Goal: Task Accomplishment & Management: Use online tool/utility

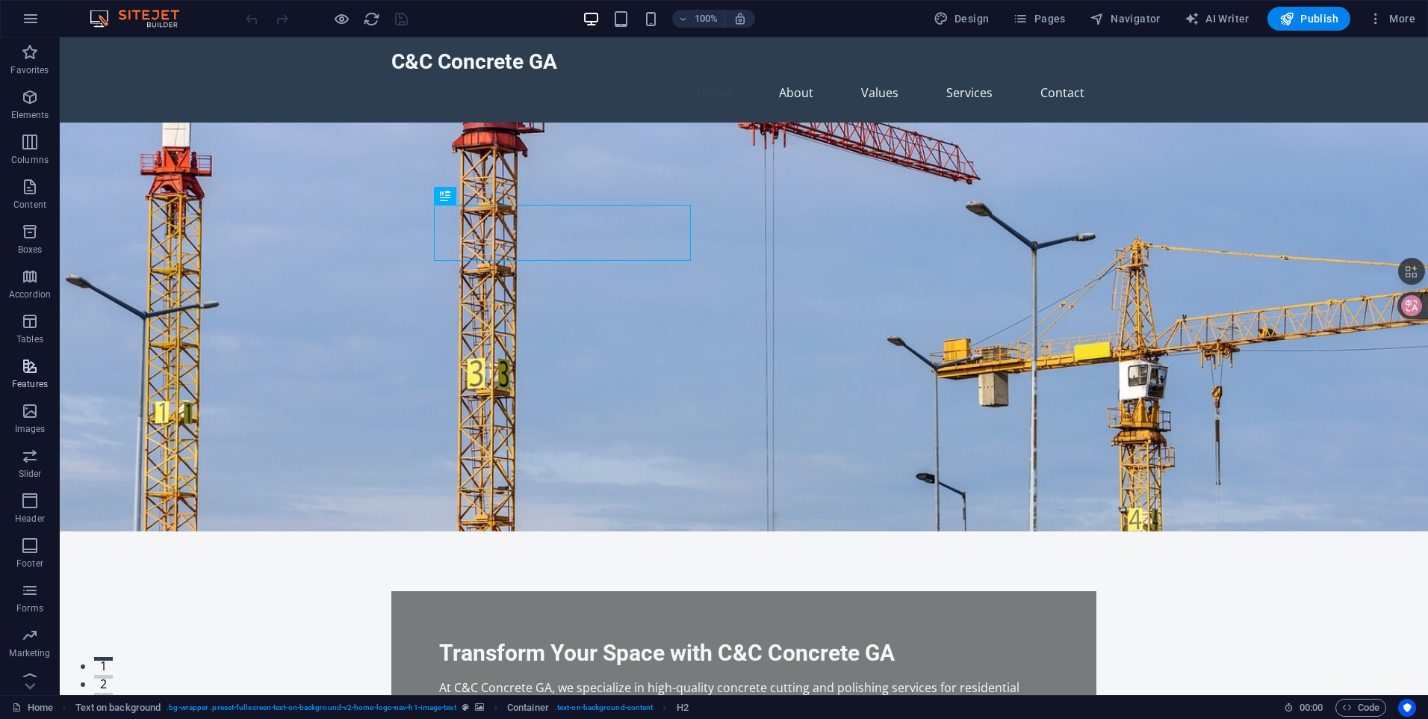
click at [31, 364] on icon "button" at bounding box center [30, 366] width 18 height 18
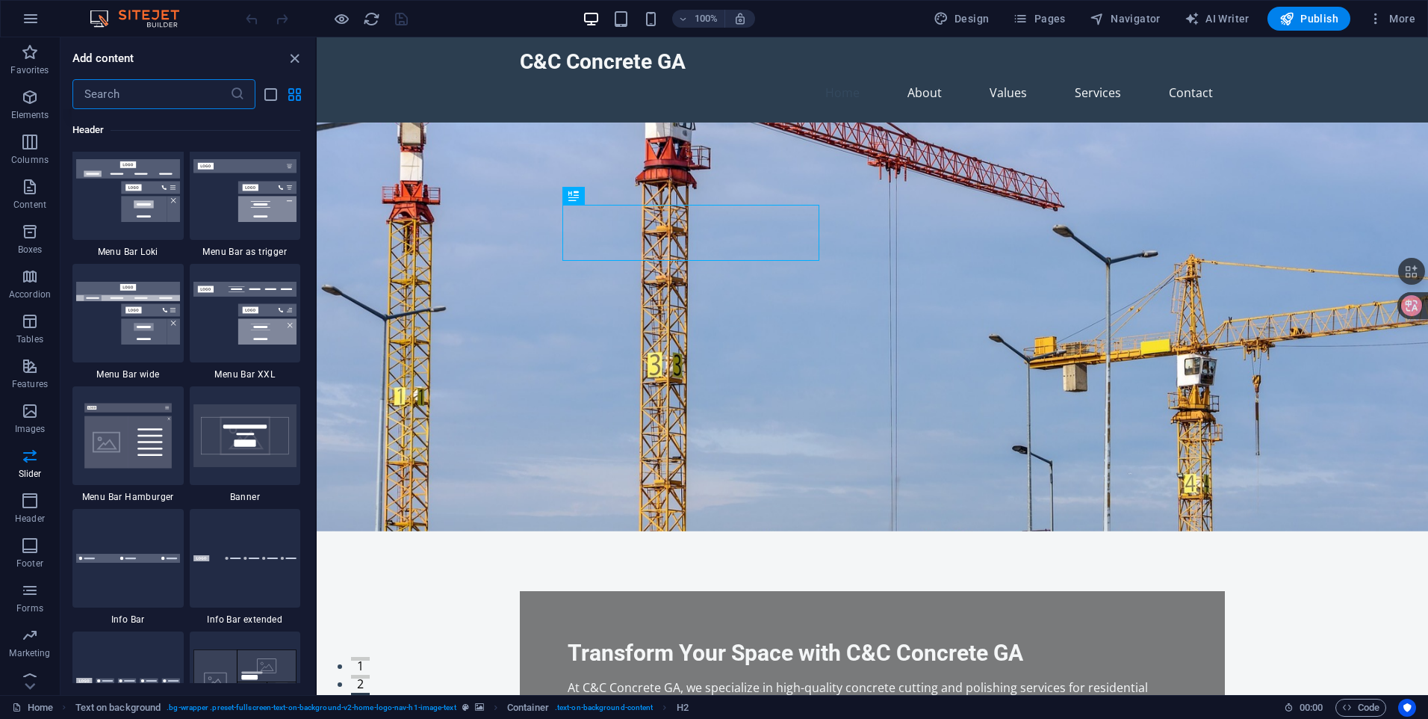
scroll to position [9258, 0]
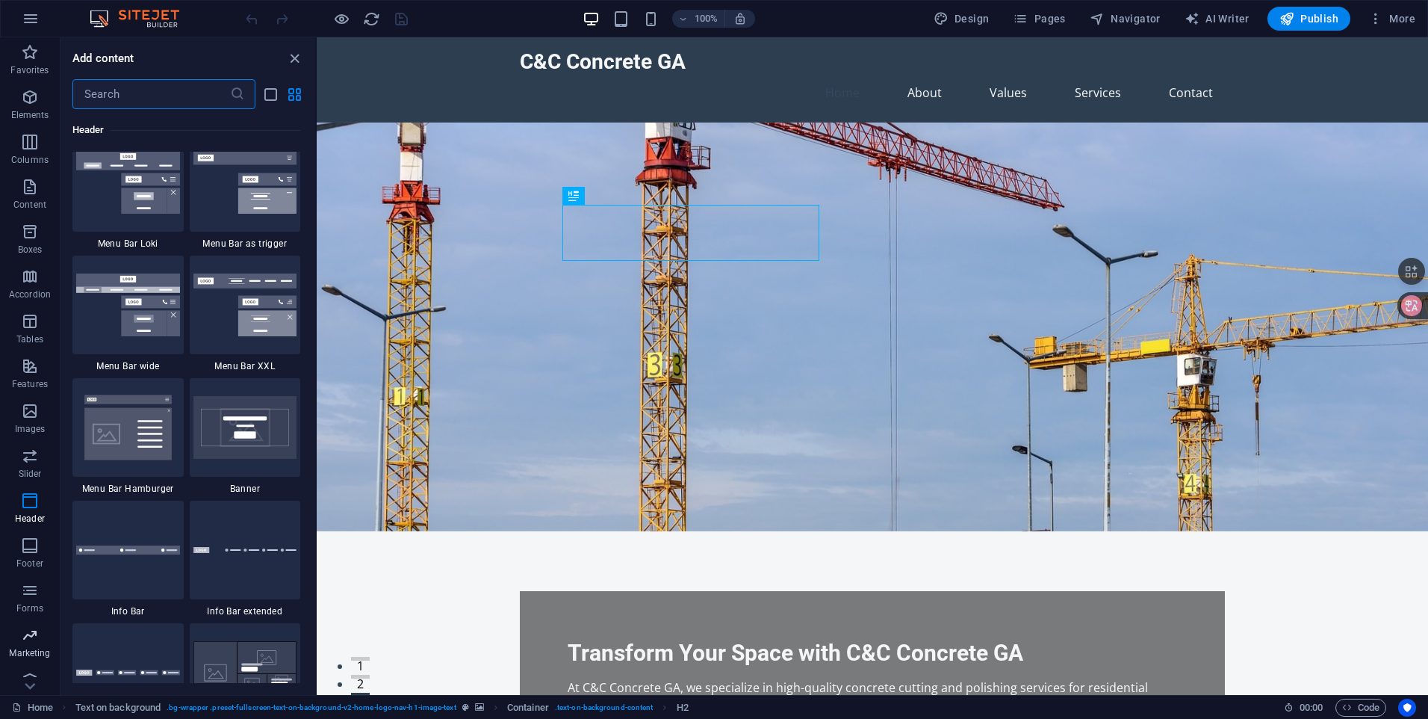
click at [34, 639] on icon "button" at bounding box center [30, 635] width 18 height 18
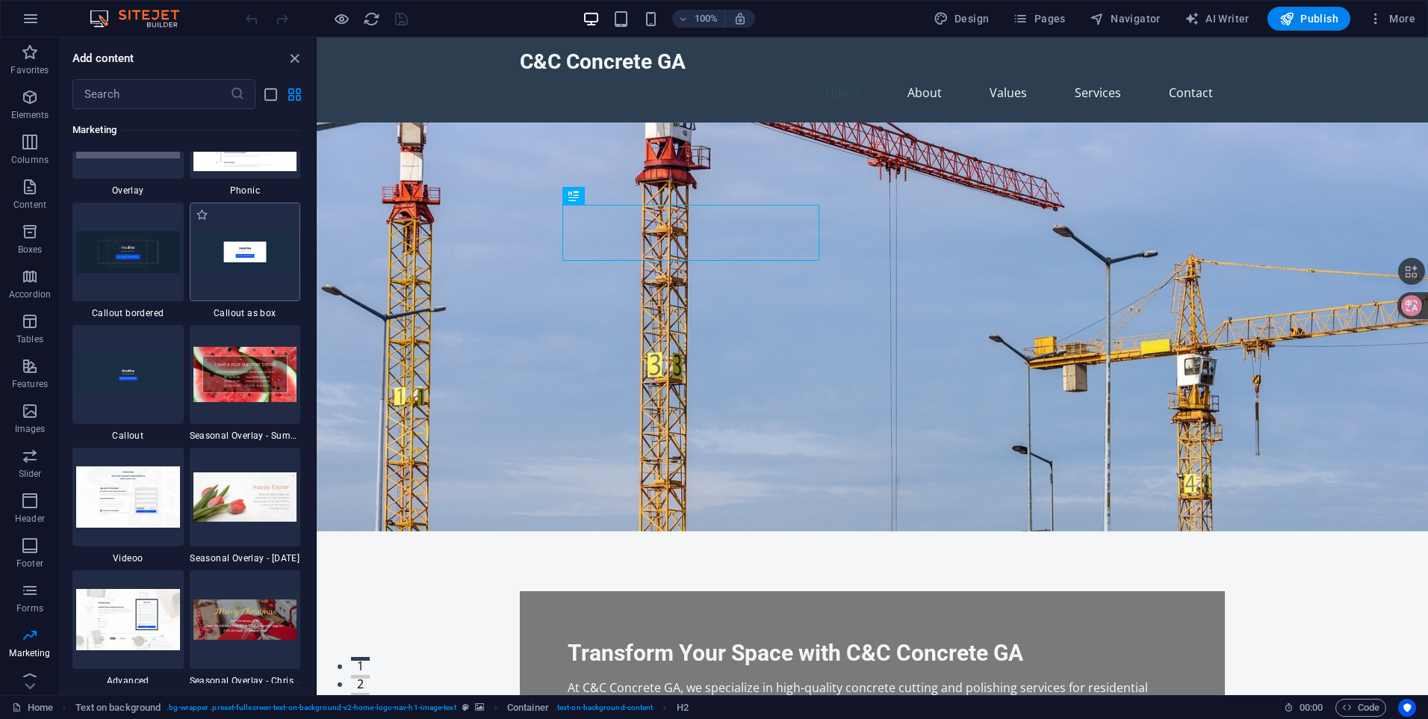
scroll to position [12092, 0]
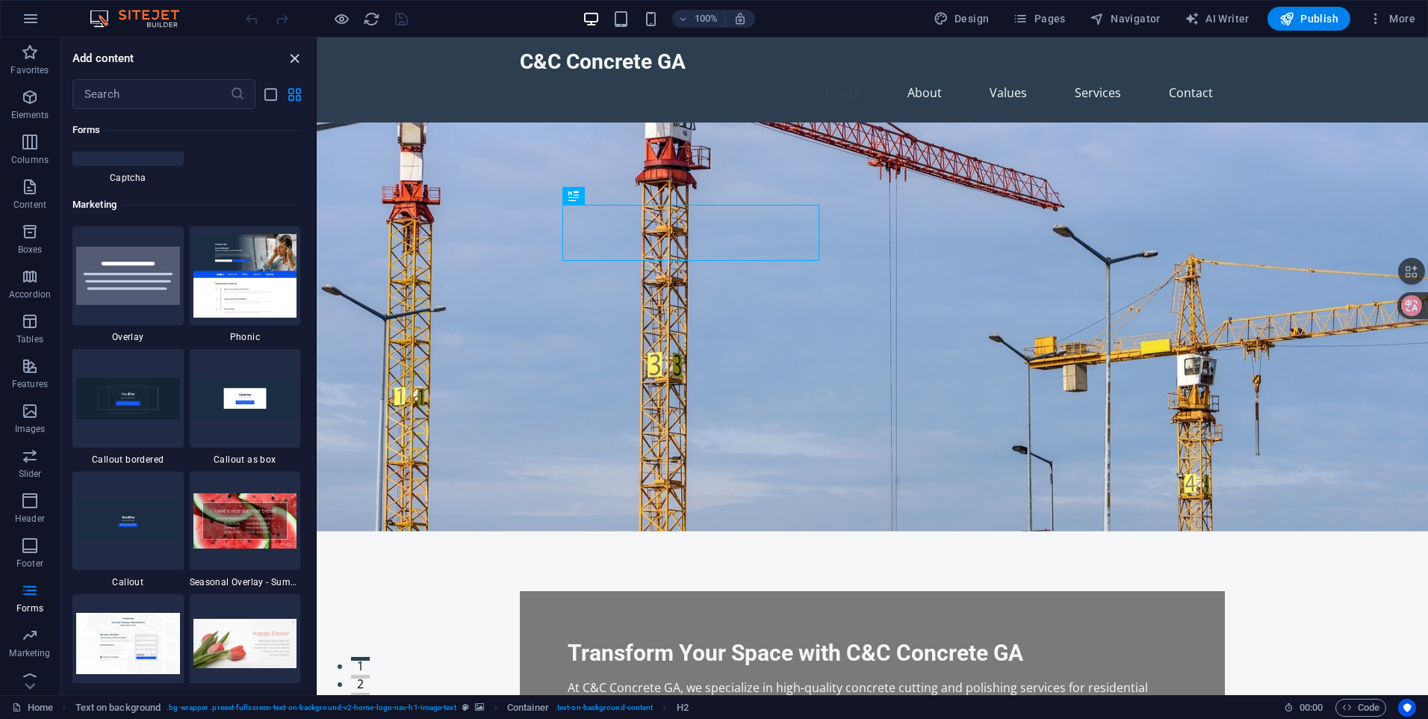
click at [297, 60] on icon "close panel" at bounding box center [294, 58] width 17 height 17
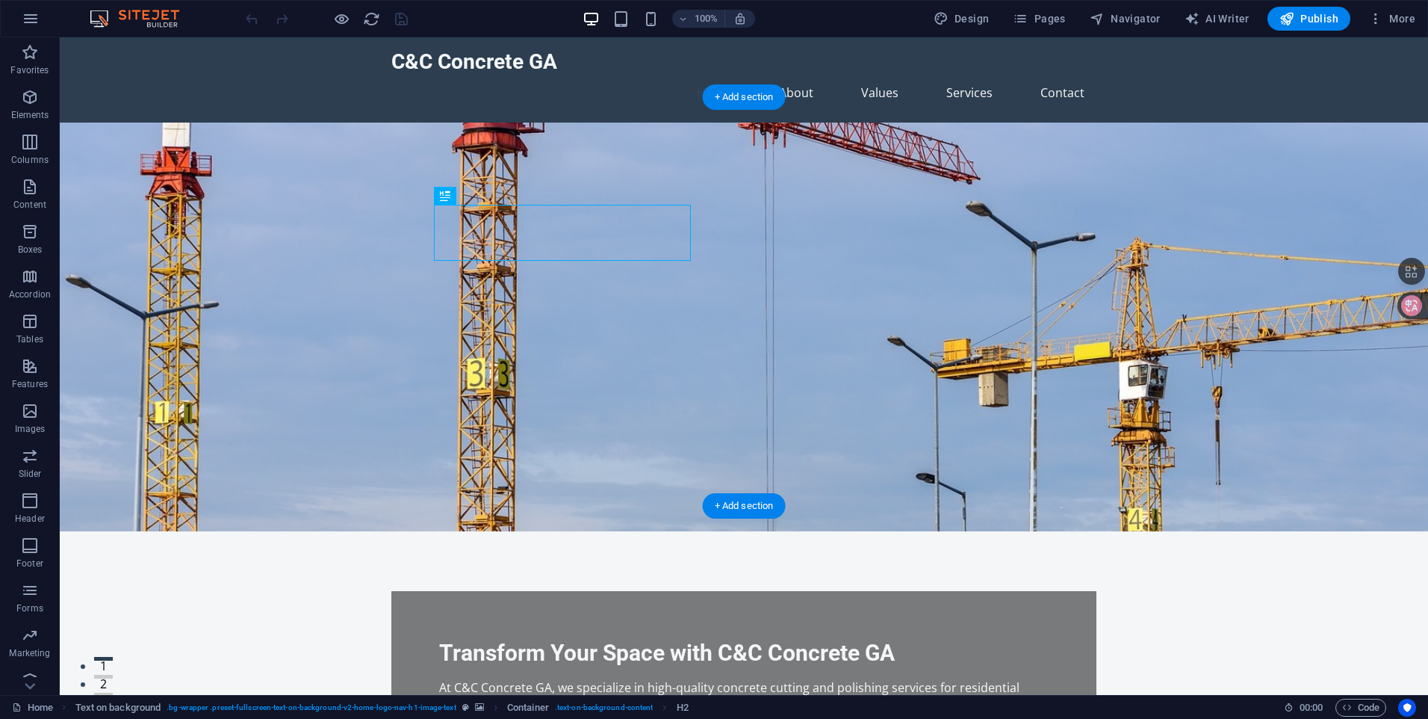
click at [1023, 187] on figure at bounding box center [744, 326] width 1368 height 409
click at [243, 319] on figure at bounding box center [744, 326] width 1368 height 409
click at [759, 95] on div "+ Add section" at bounding box center [744, 96] width 83 height 25
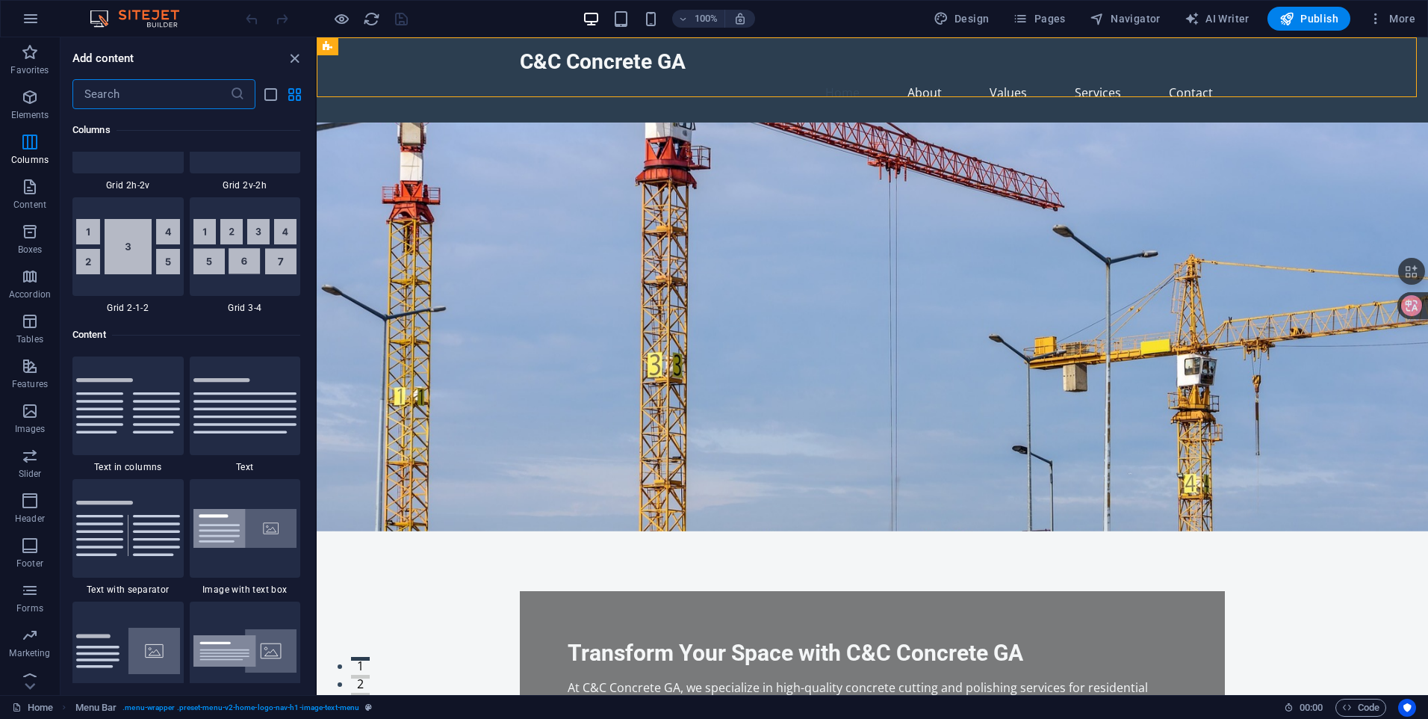
scroll to position [2389, 0]
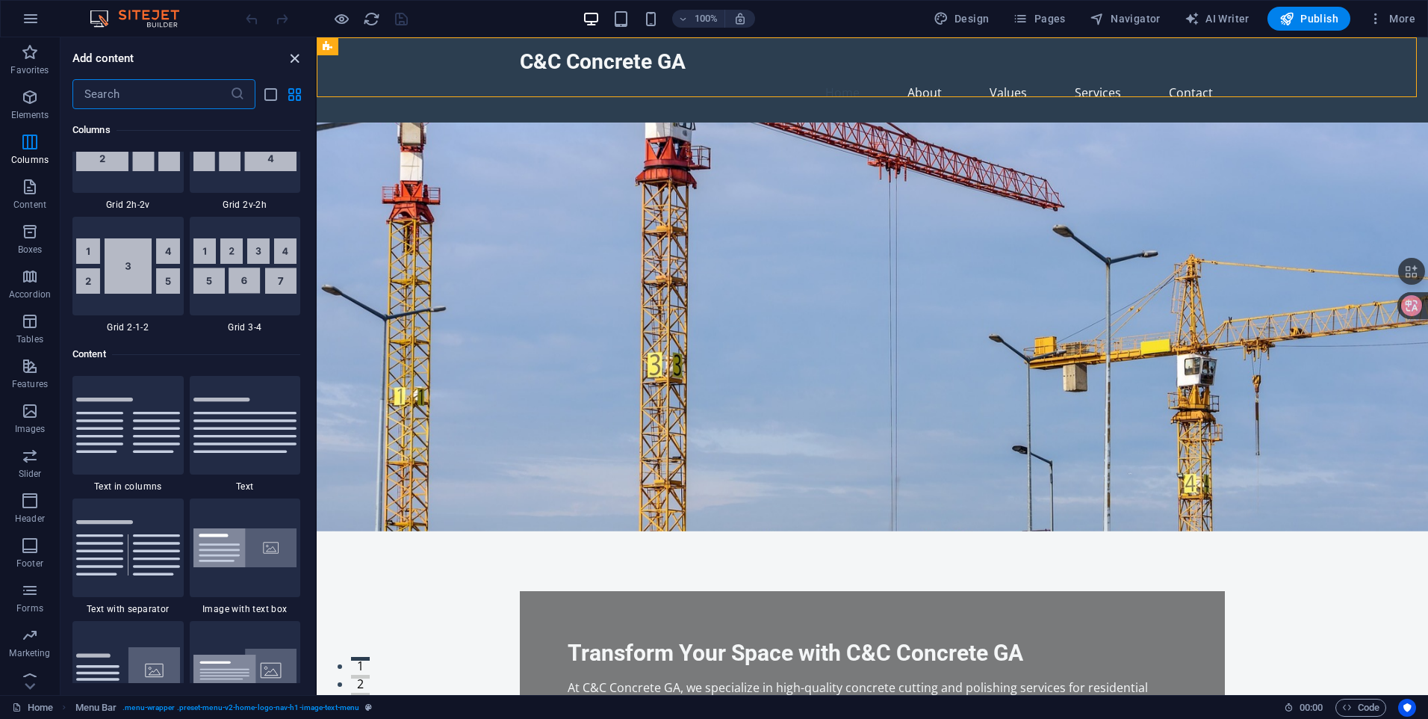
click at [297, 60] on icon "close panel" at bounding box center [294, 58] width 17 height 17
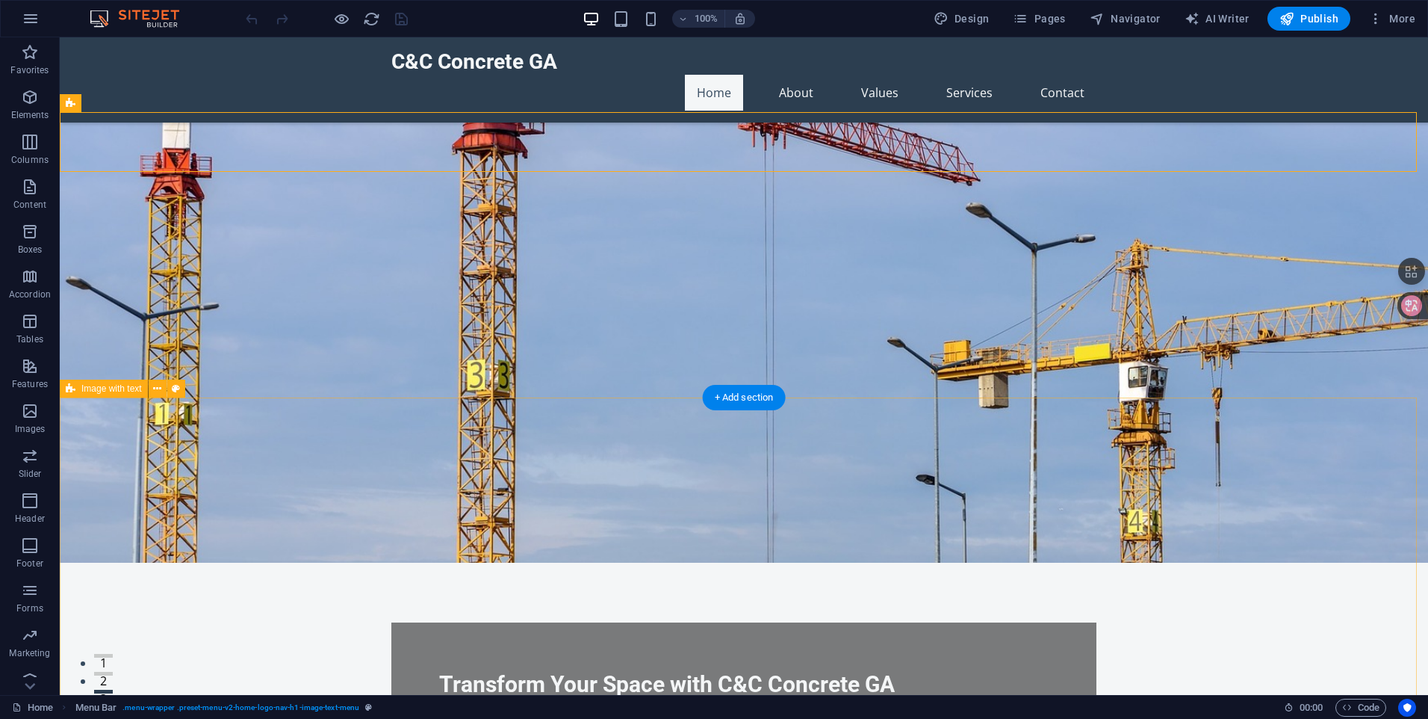
scroll to position [0, 0]
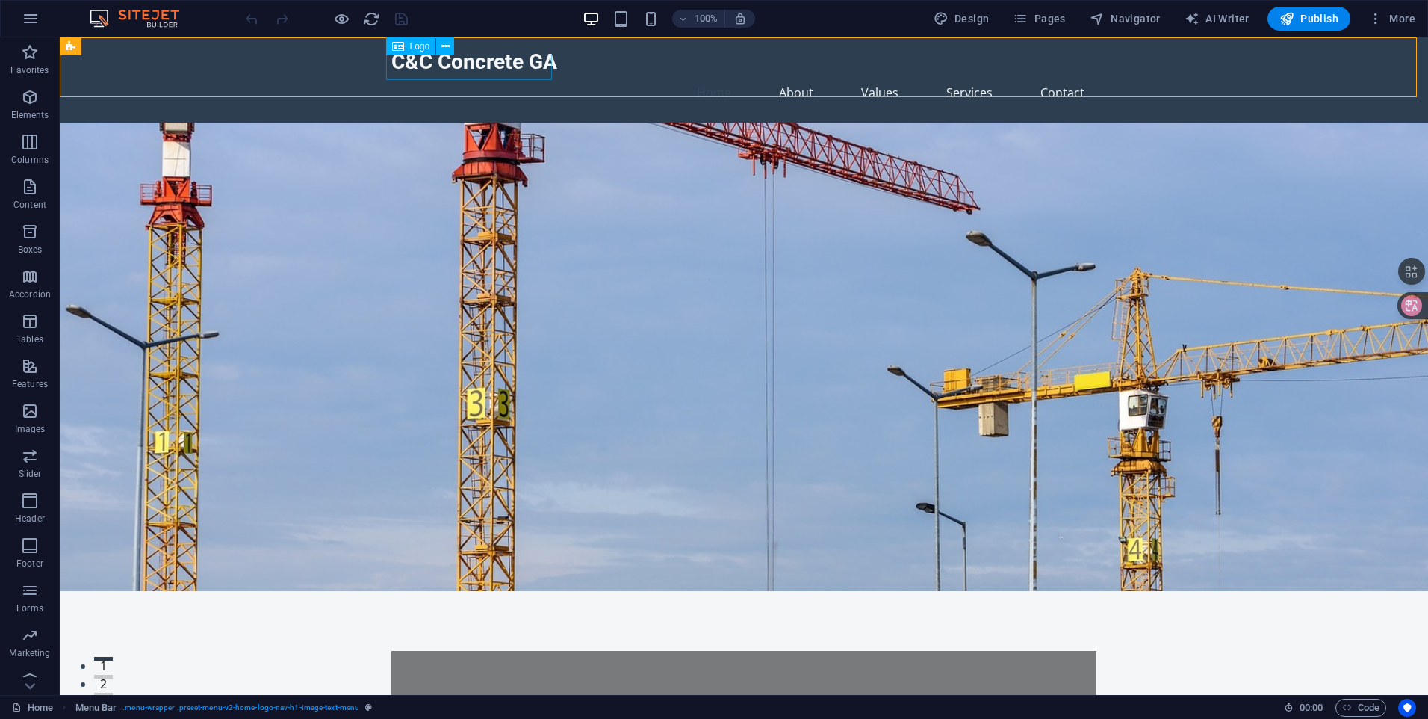
click at [417, 46] on span "Logo" at bounding box center [420, 46] width 20 height 9
click at [401, 49] on icon at bounding box center [398, 46] width 12 height 18
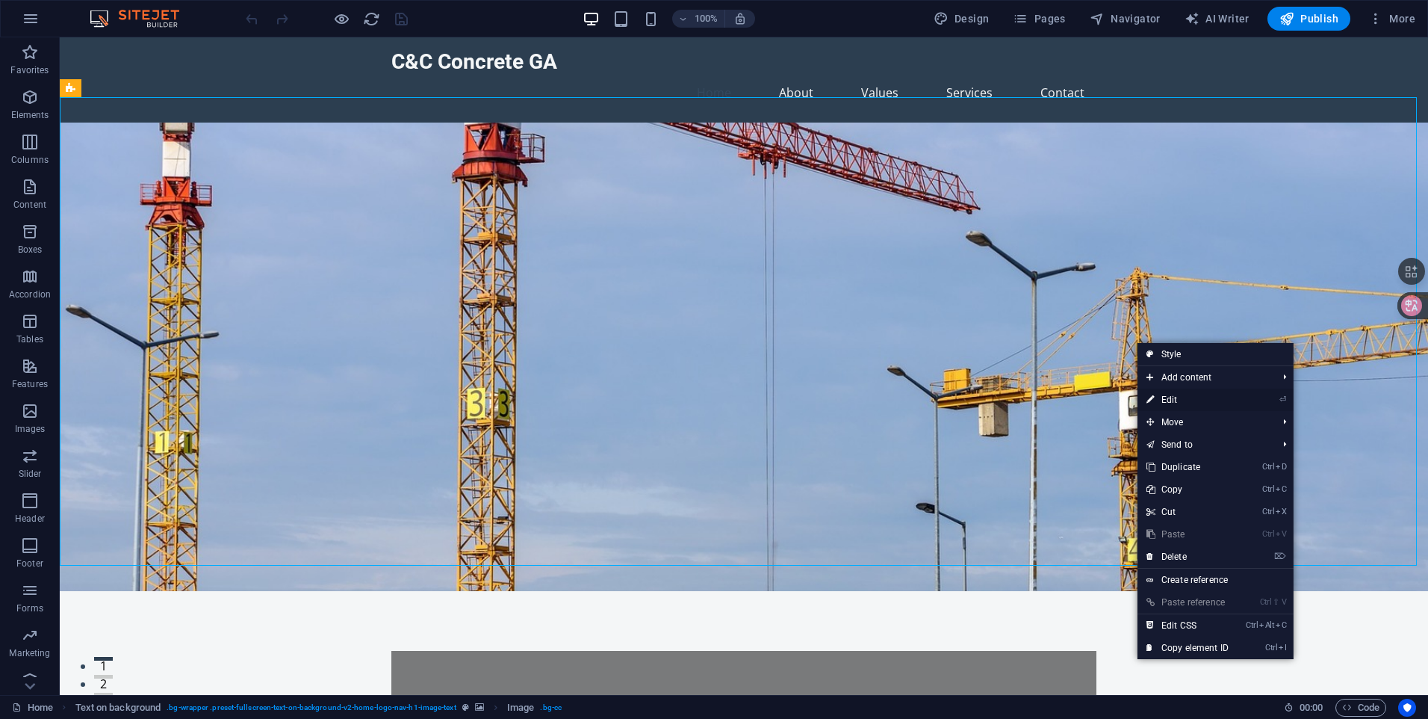
click at [1268, 399] on li "⏎ Edit" at bounding box center [1216, 399] width 156 height 22
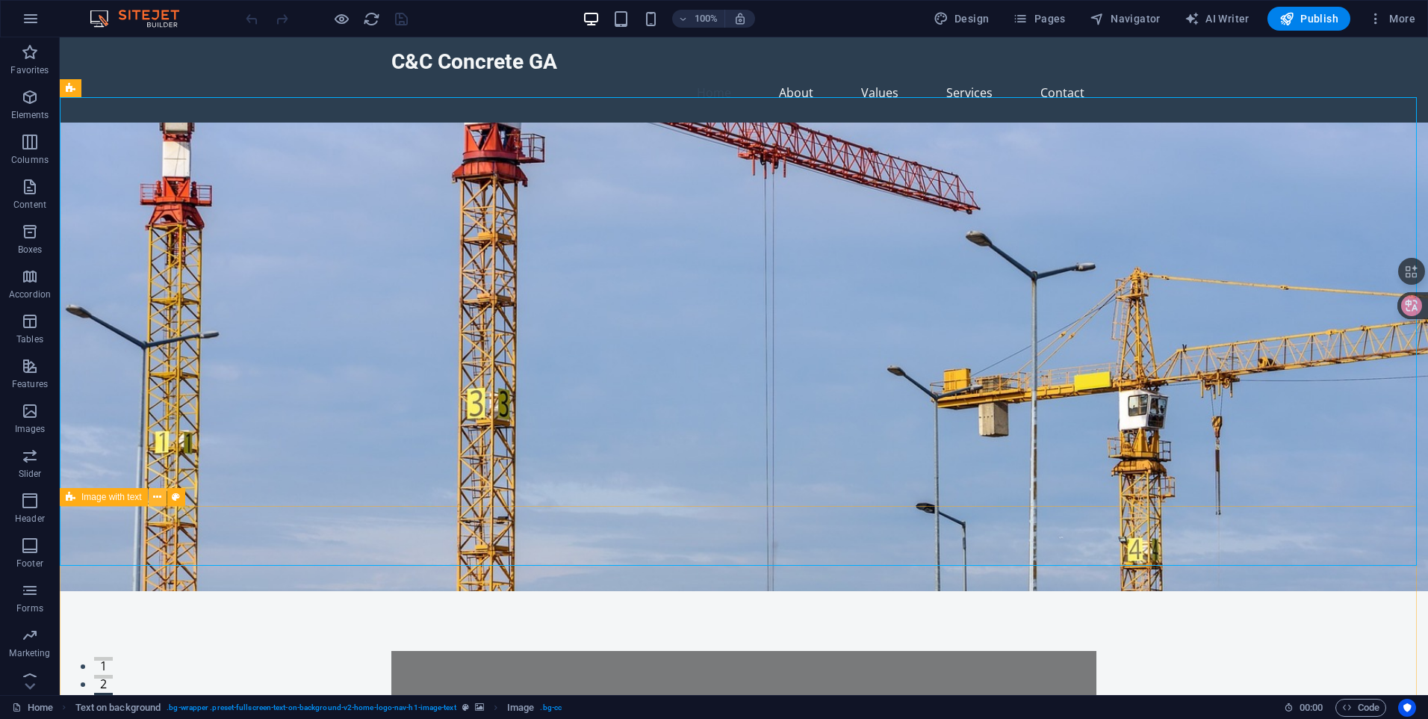
click at [150, 495] on button at bounding box center [158, 497] width 18 height 18
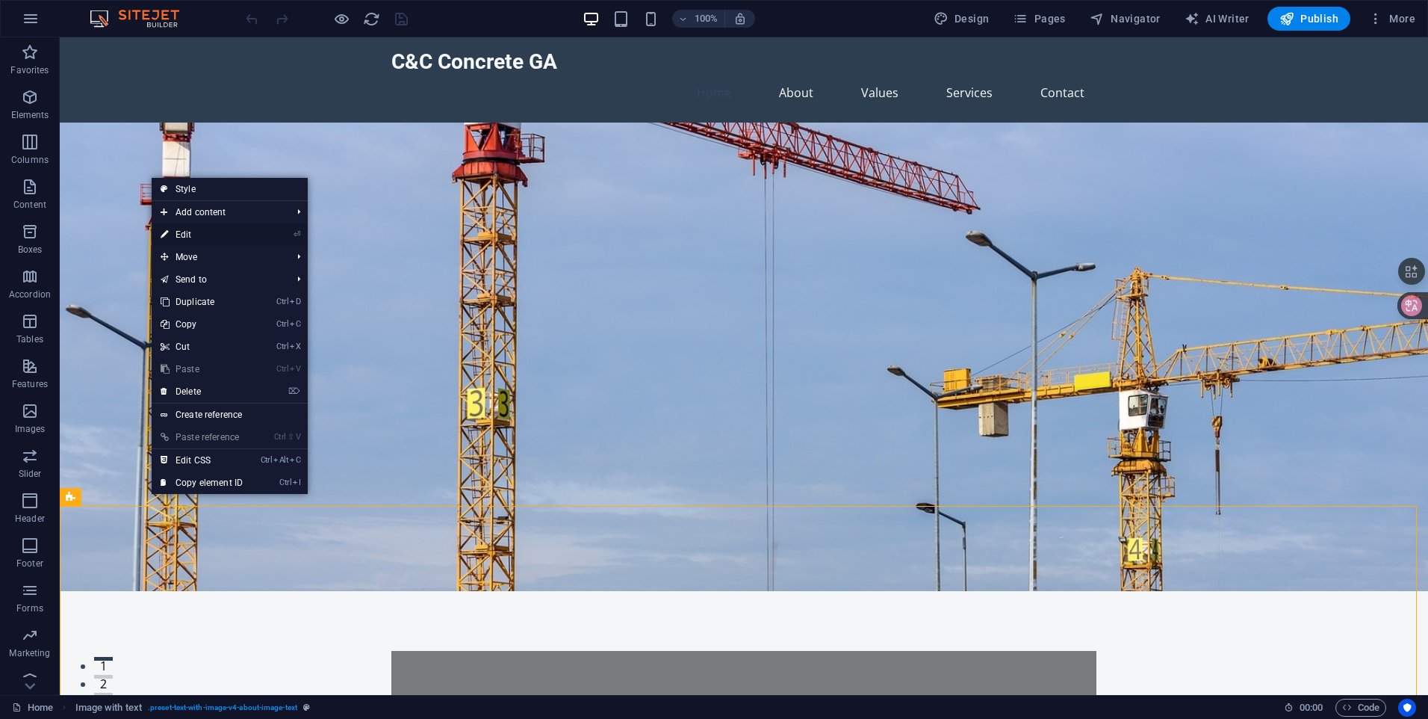
click at [243, 226] on link "⏎ Edit" at bounding box center [202, 234] width 100 height 22
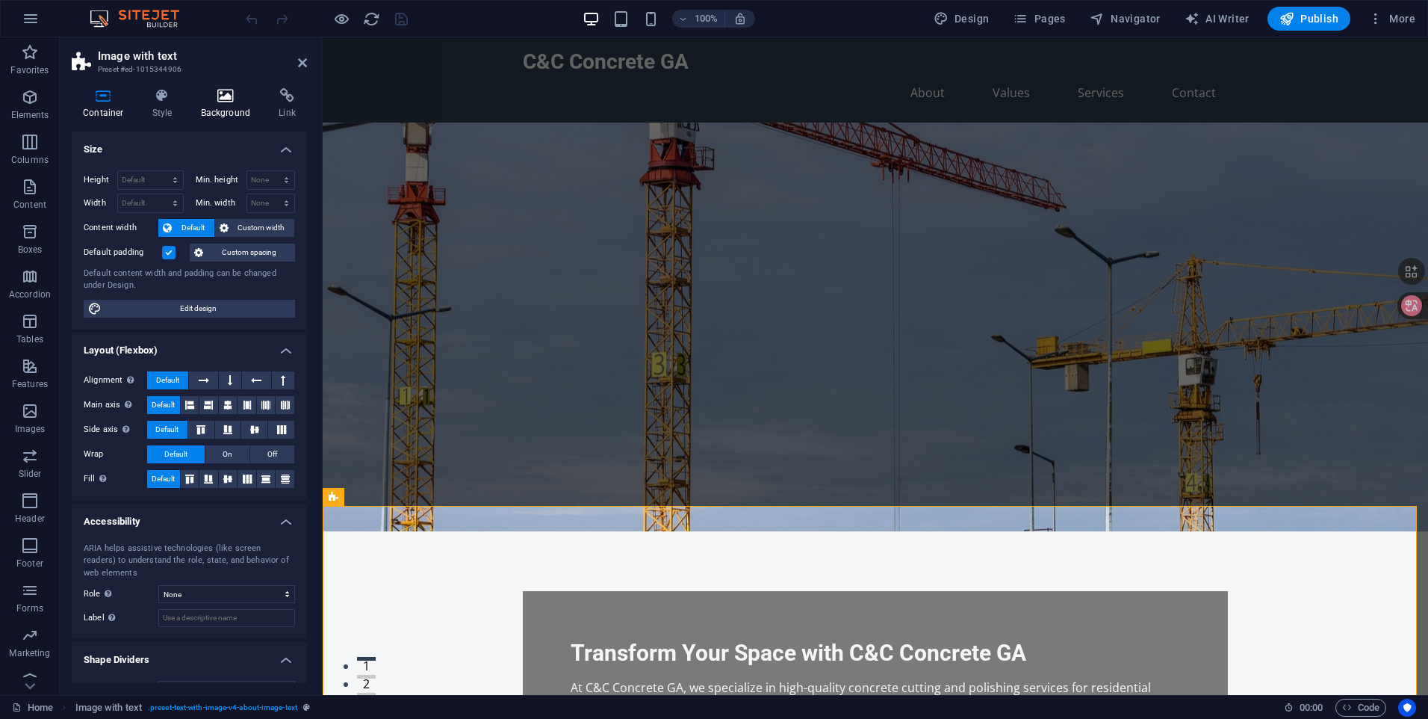
click at [222, 92] on icon at bounding box center [226, 95] width 72 height 15
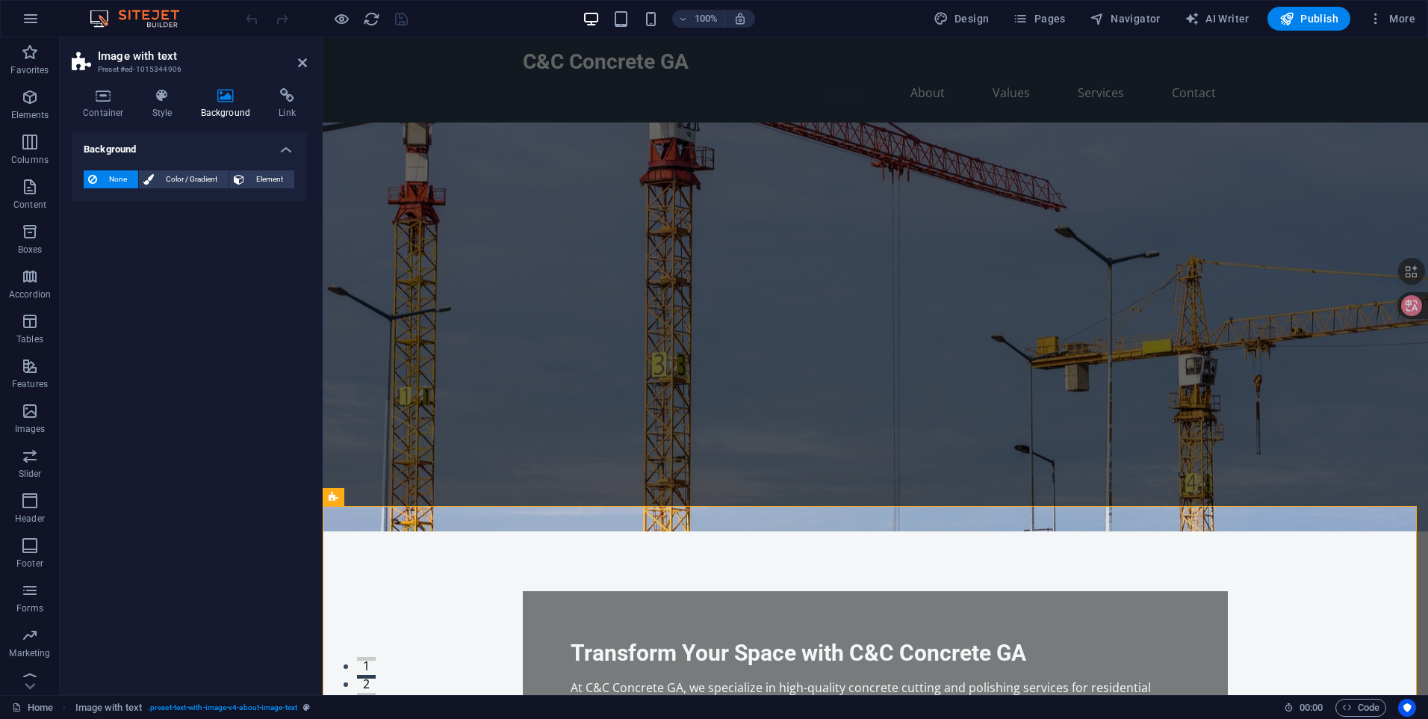
click at [283, 145] on h4 "Background" at bounding box center [189, 144] width 235 height 27
click at [283, 145] on h4 "Background" at bounding box center [189, 149] width 235 height 36
click at [108, 116] on h4 "Container" at bounding box center [106, 103] width 69 height 31
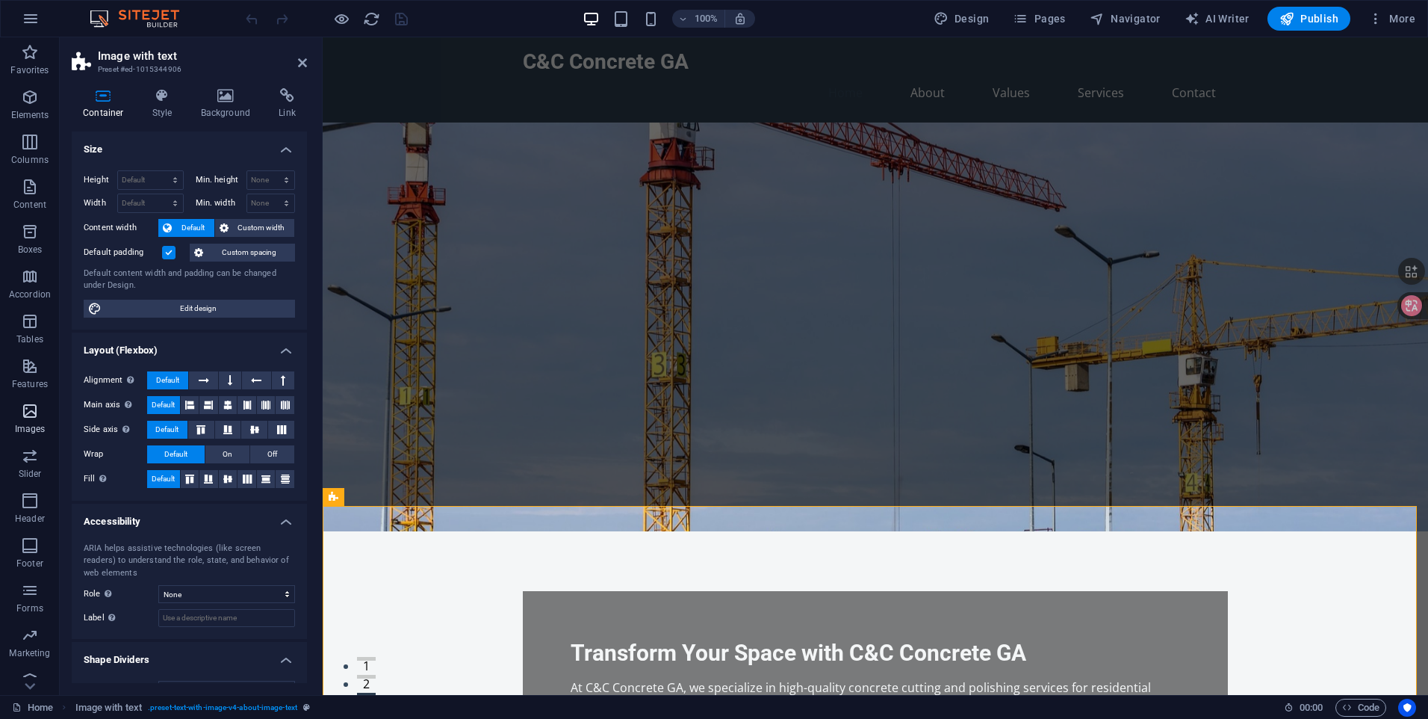
click at [14, 416] on span "Images" at bounding box center [30, 420] width 60 height 36
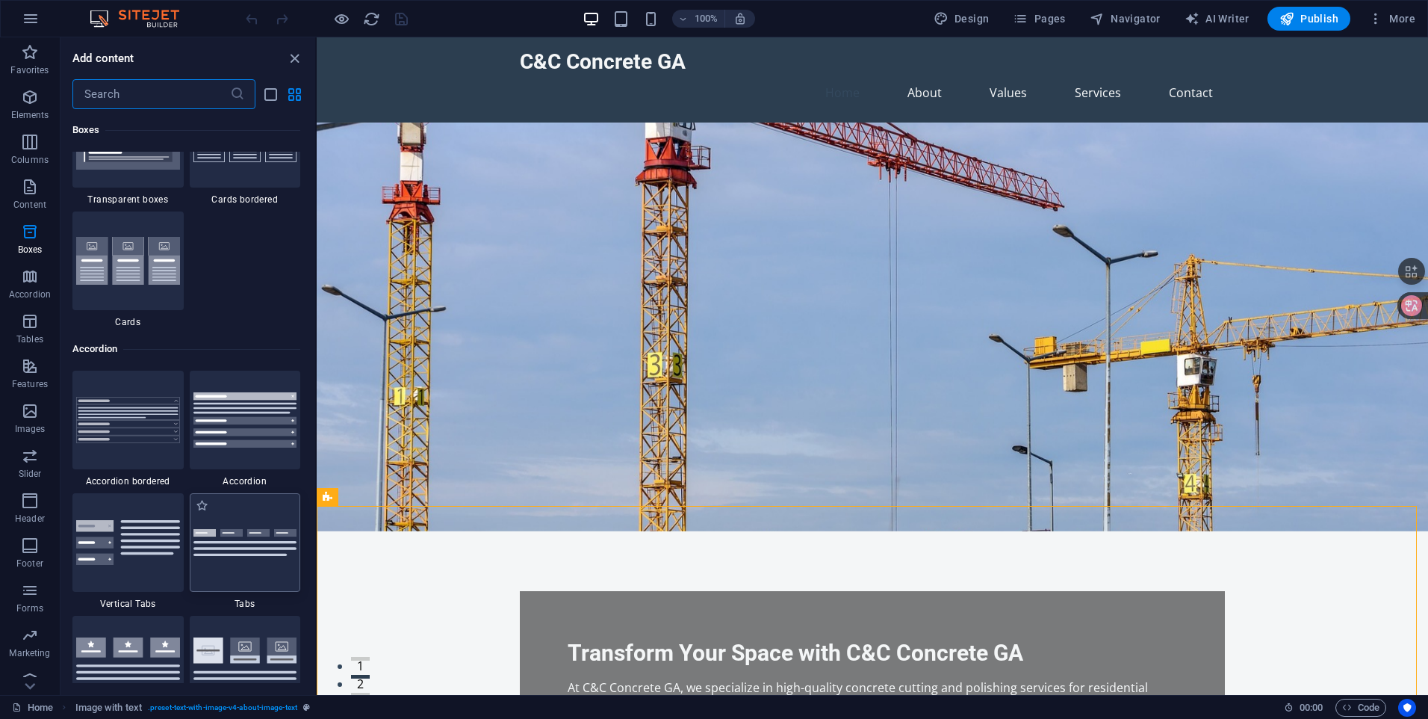
scroll to position [5109, 0]
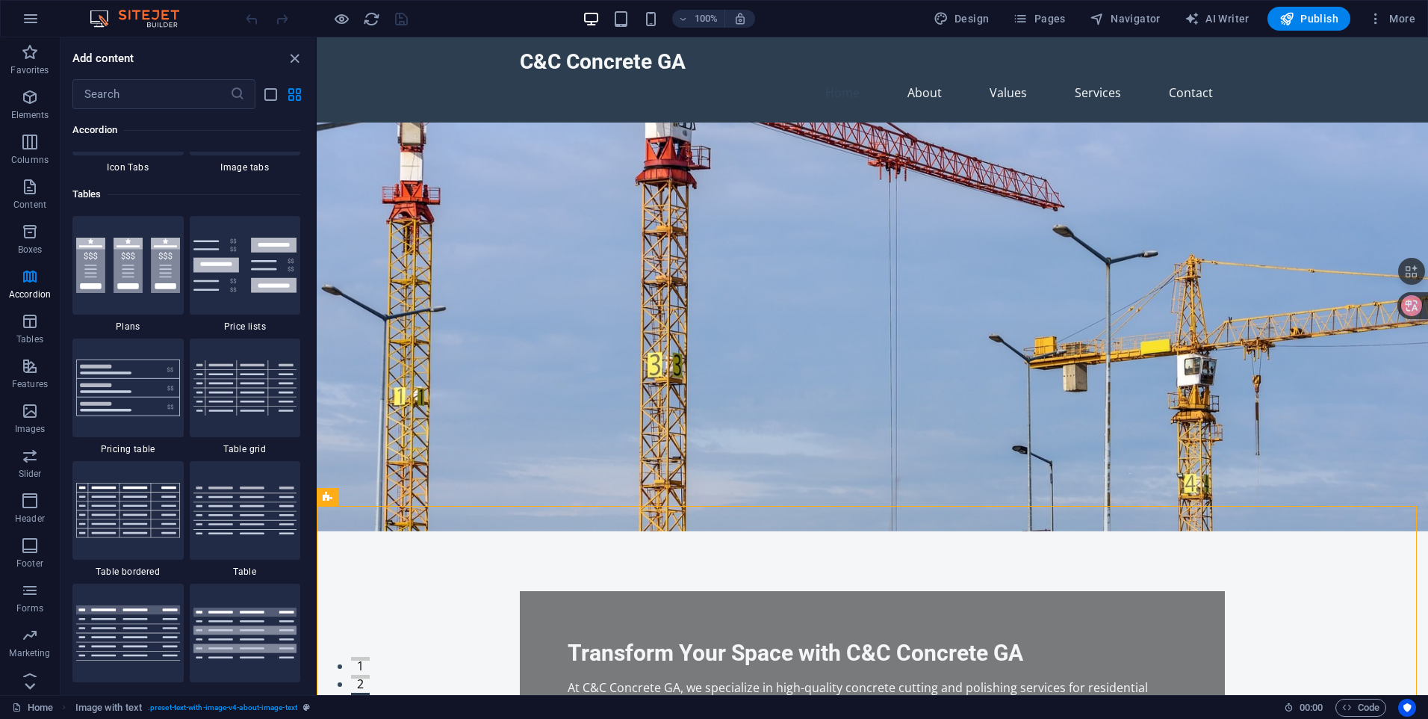
click at [22, 683] on icon at bounding box center [29, 685] width 21 height 21
click at [290, 55] on icon "close panel" at bounding box center [294, 58] width 17 height 17
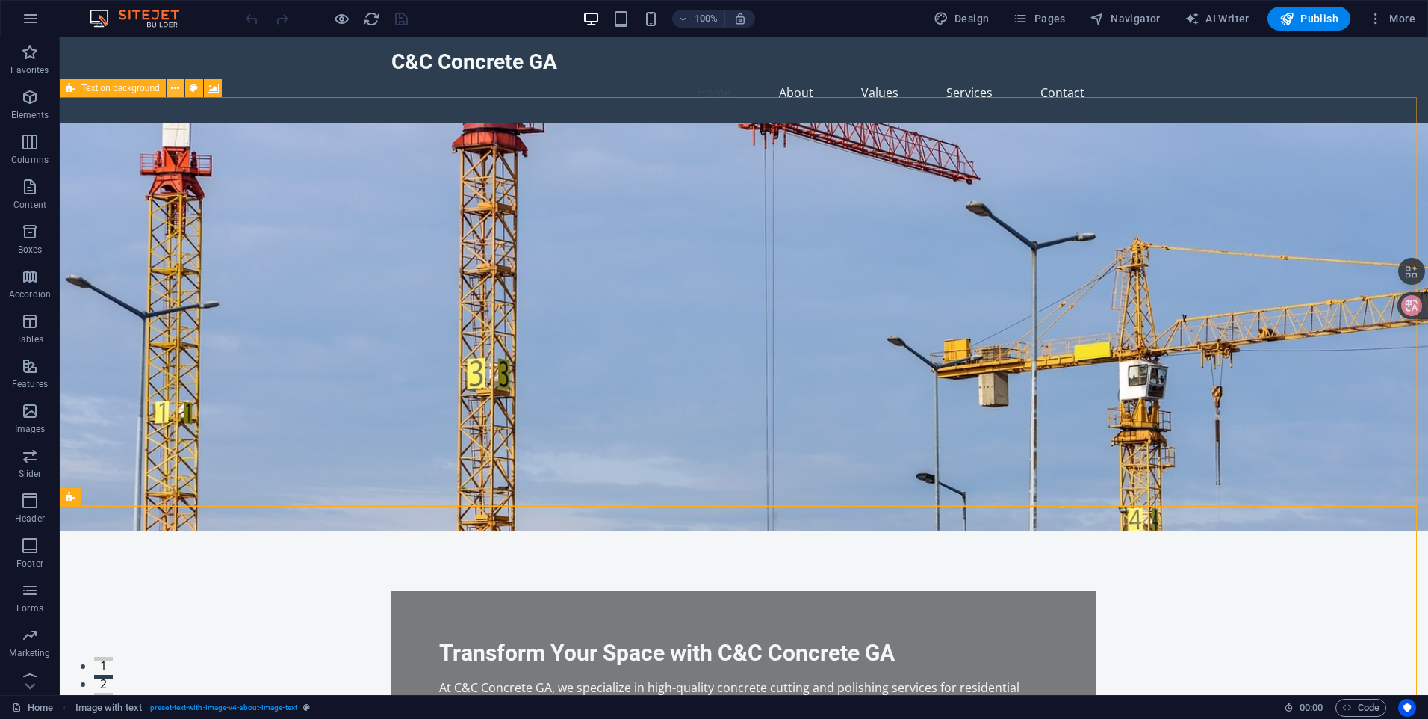
click at [177, 90] on icon at bounding box center [175, 89] width 8 height 16
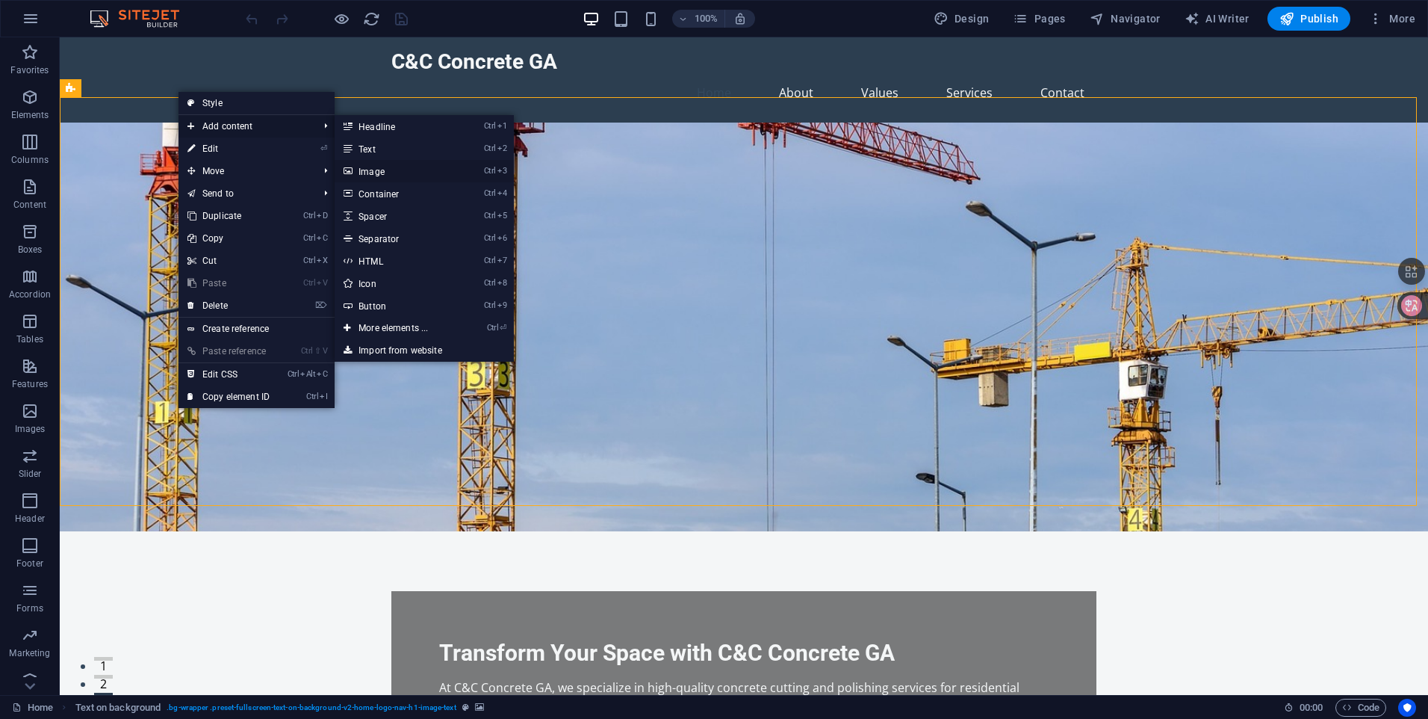
click at [406, 177] on link "Ctrl 3 Image" at bounding box center [396, 171] width 123 height 22
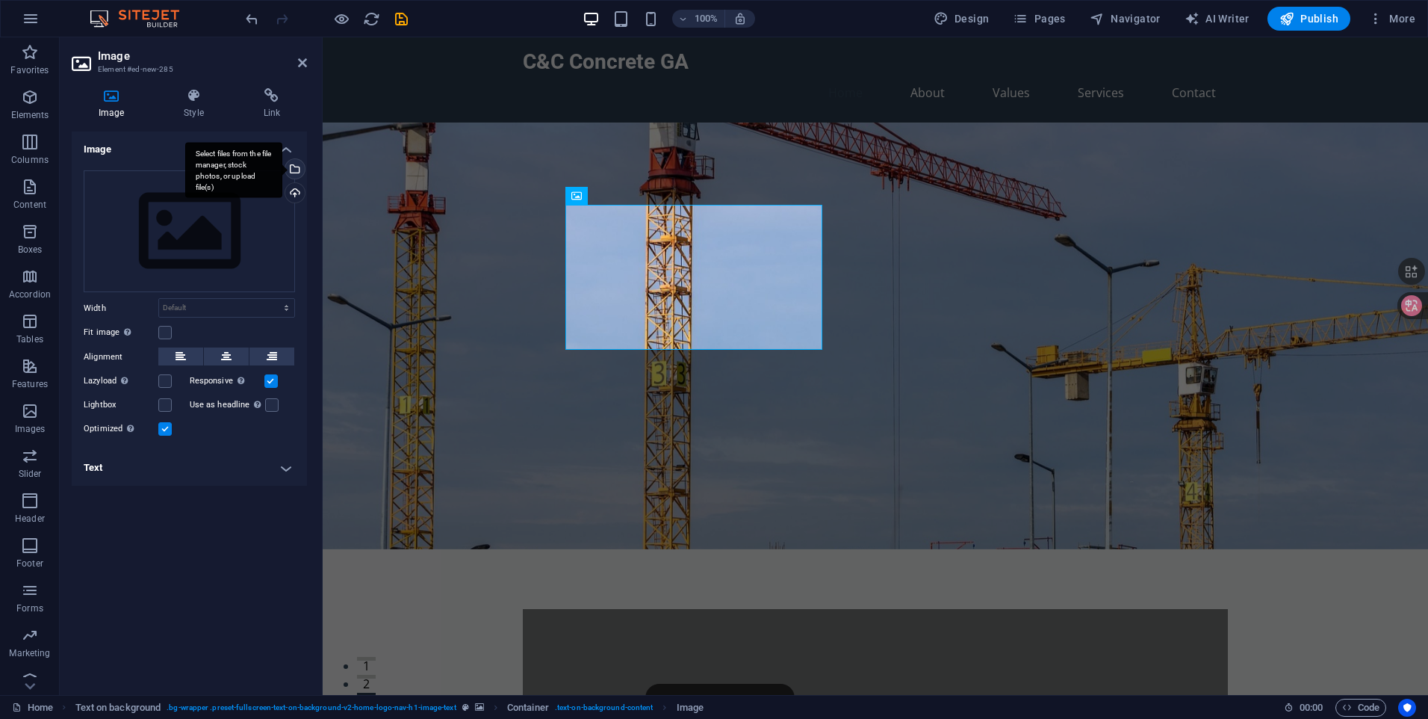
click at [282, 172] on div "Select files from the file manager, stock photos, or upload file(s)" at bounding box center [233, 170] width 97 height 56
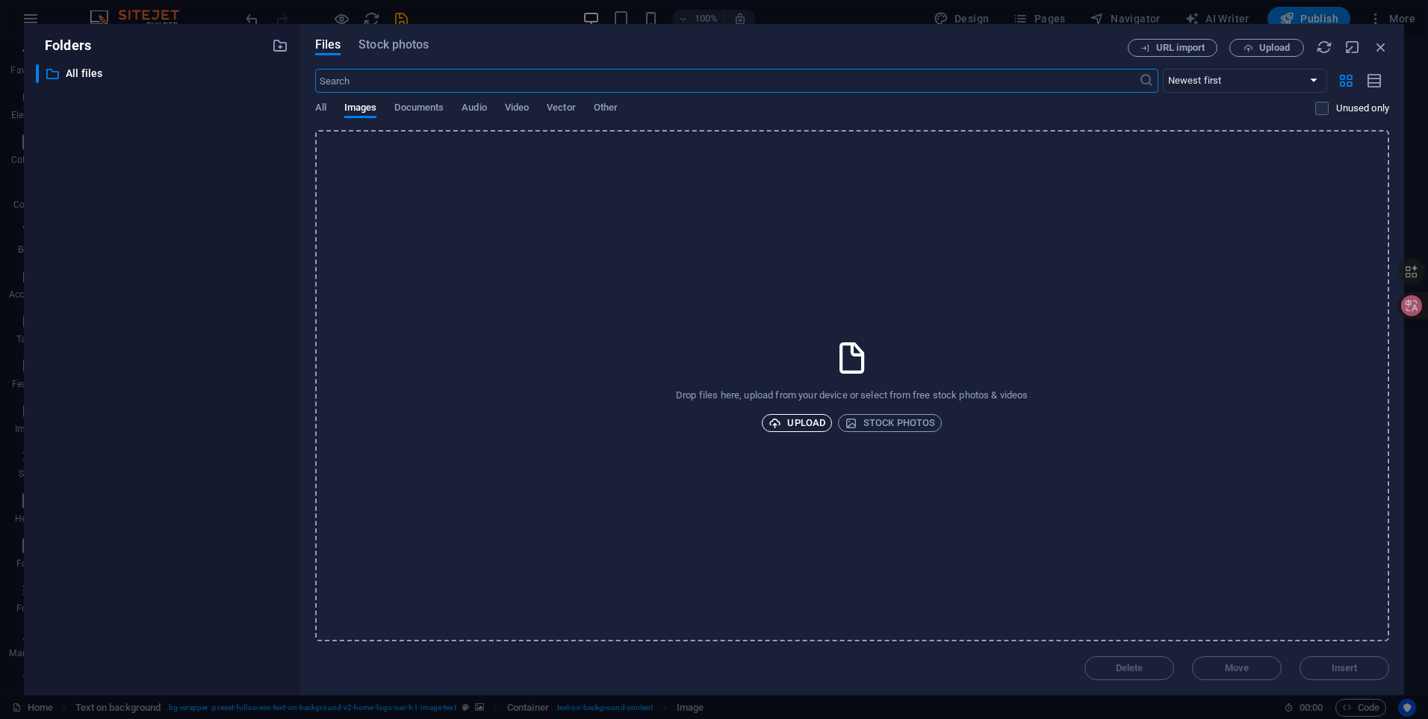
click at [806, 422] on span "Upload" at bounding box center [797, 423] width 57 height 18
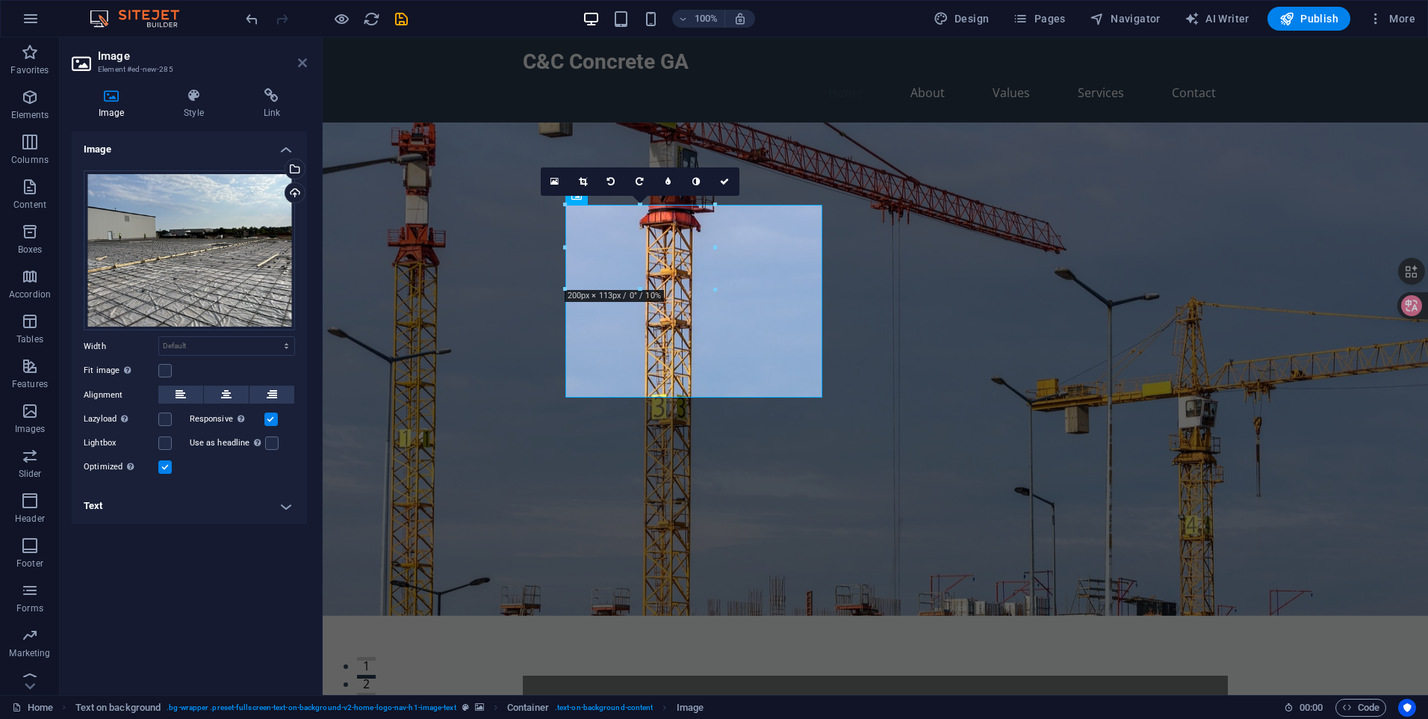
click at [298, 60] on icon at bounding box center [302, 63] width 9 height 12
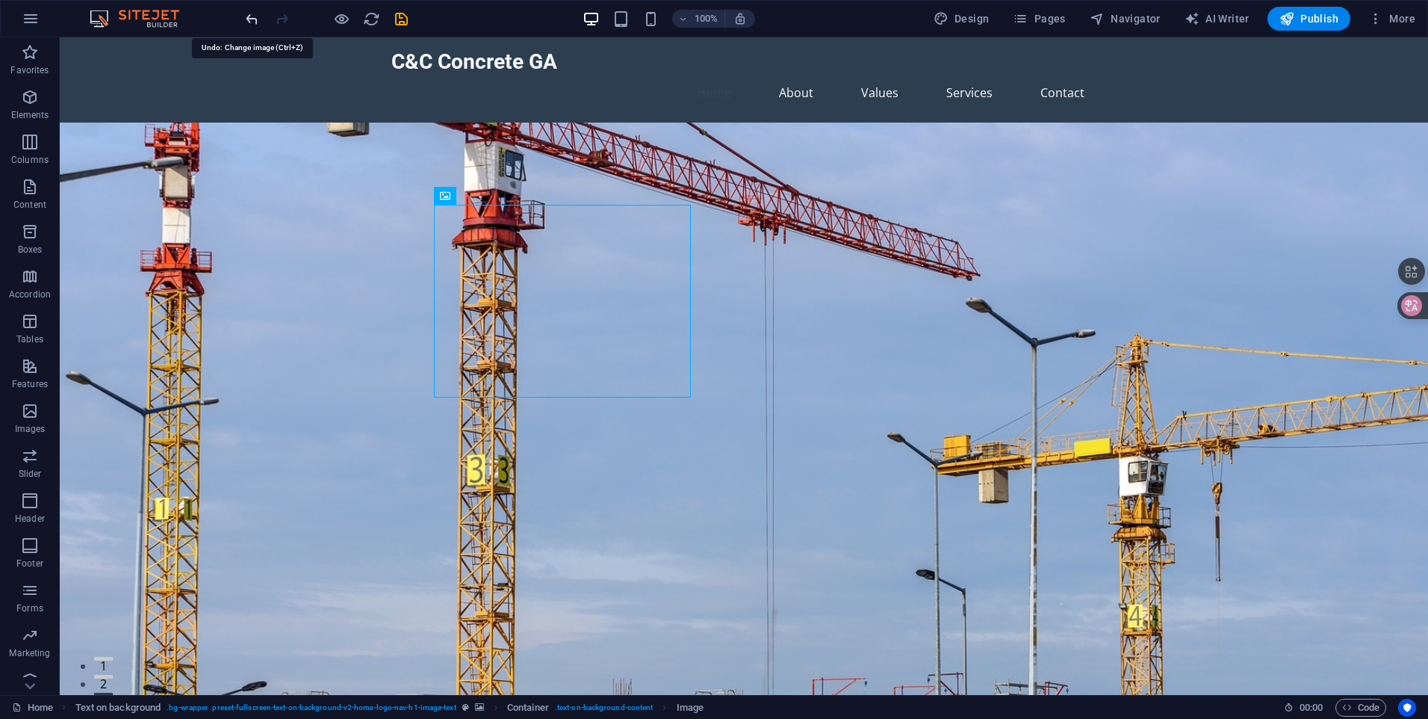
click at [252, 17] on icon "undo" at bounding box center [251, 18] width 17 height 17
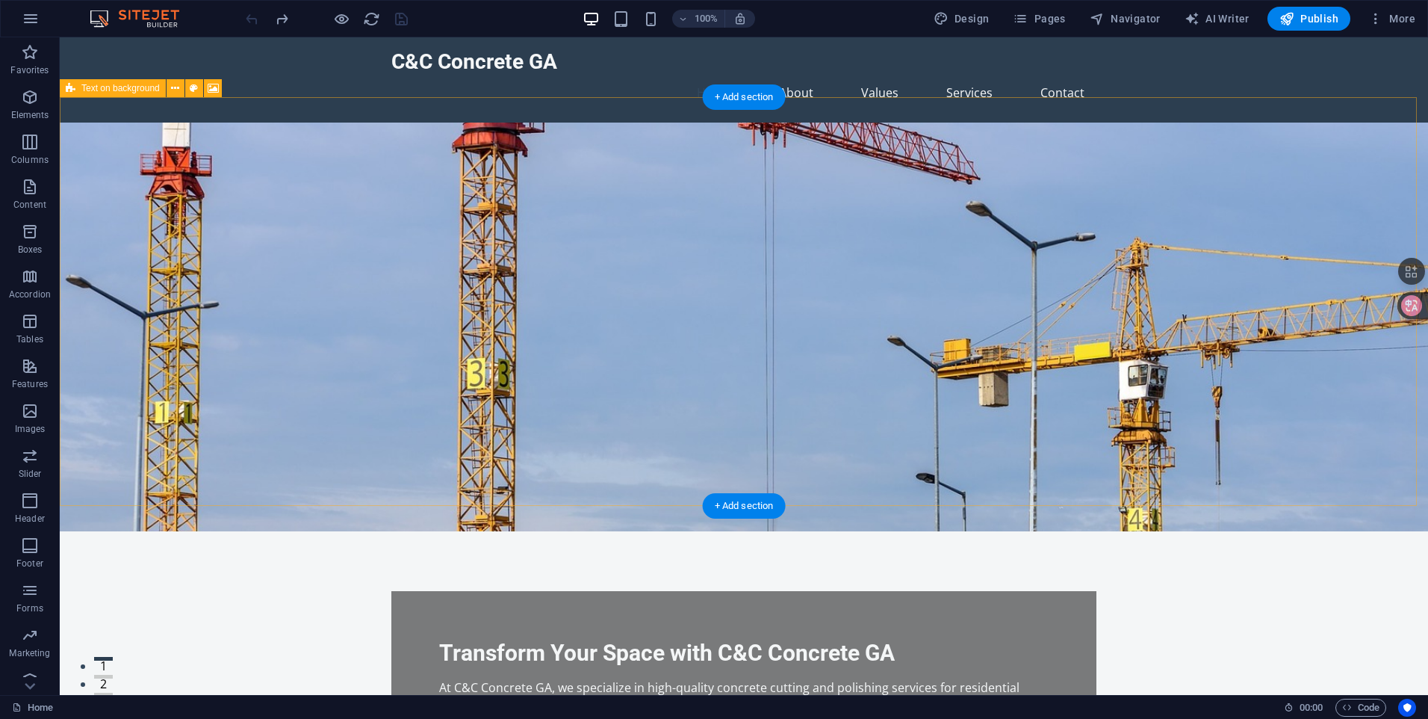
click at [970, 164] on figure at bounding box center [744, 326] width 1368 height 409
click at [942, 243] on figure at bounding box center [744, 326] width 1368 height 409
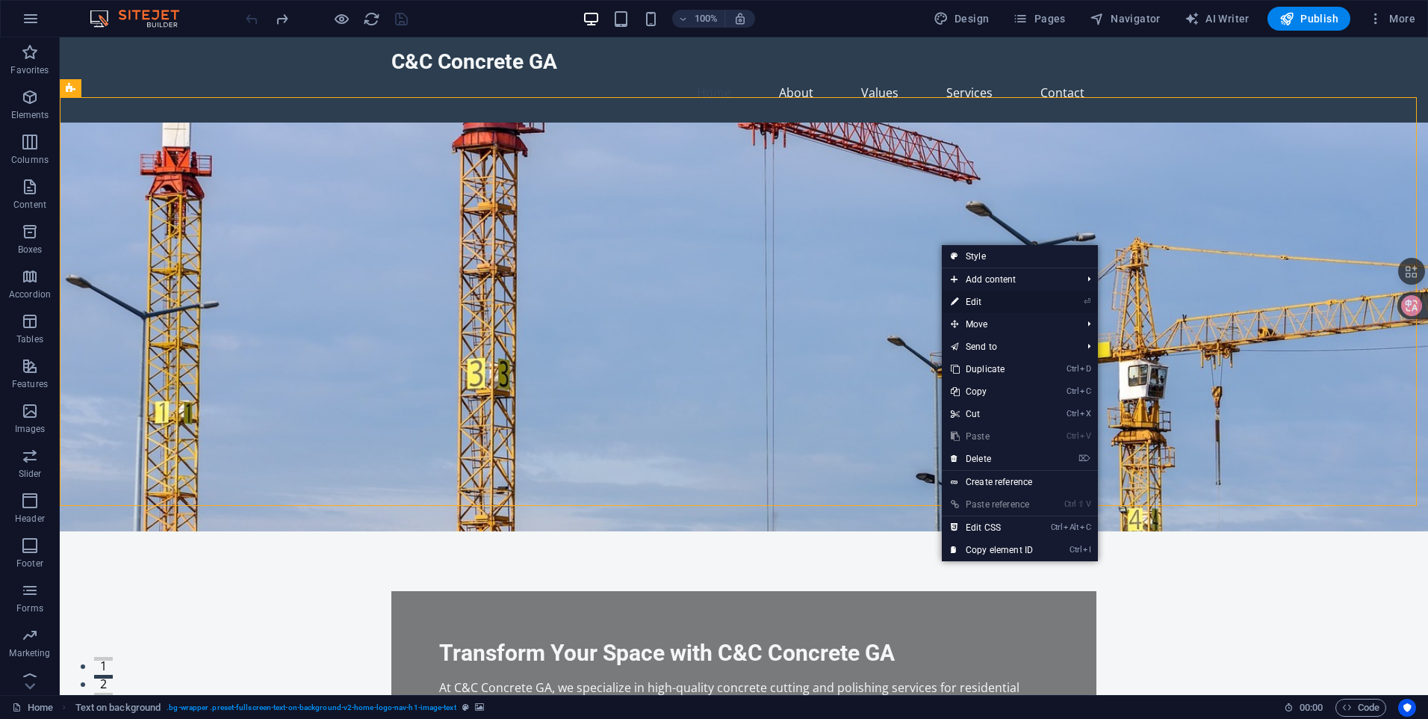
click at [1012, 302] on link "⏎ Edit" at bounding box center [992, 302] width 100 height 22
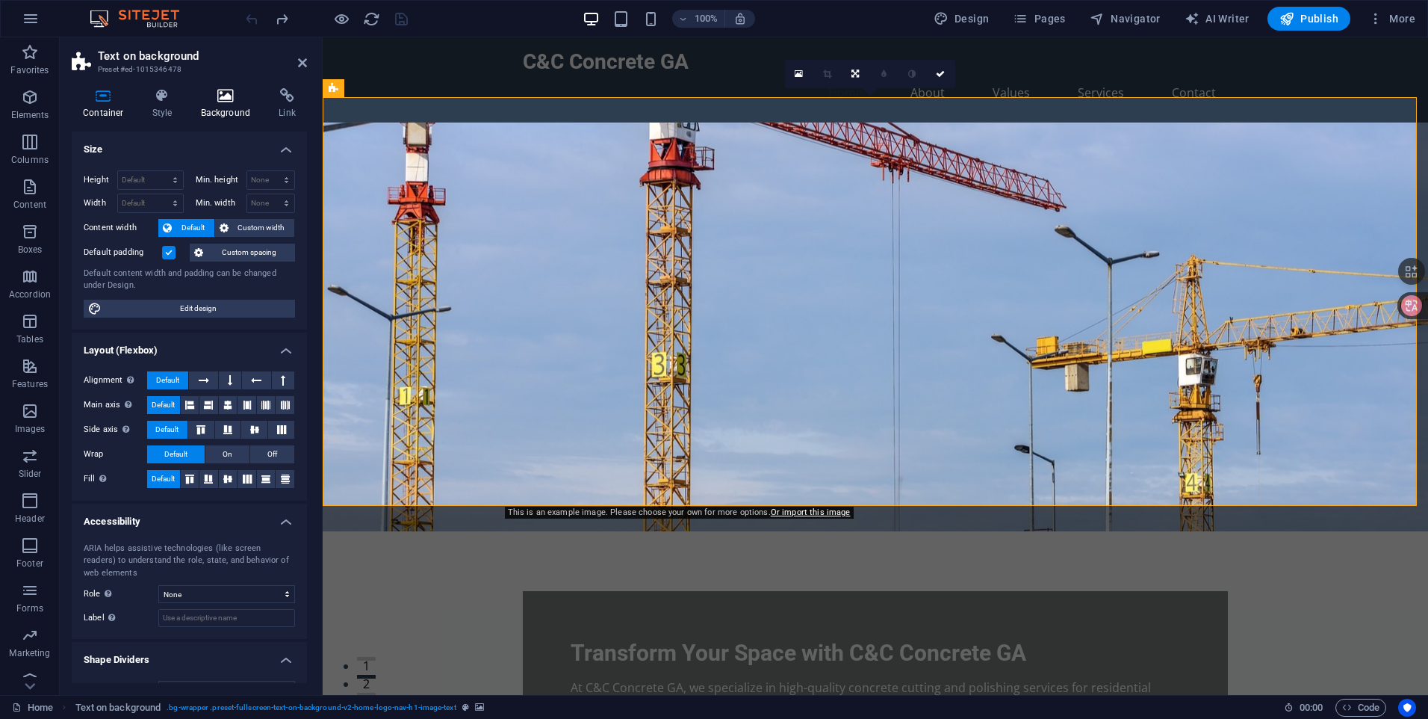
click at [229, 107] on h4 "Background" at bounding box center [229, 103] width 78 height 31
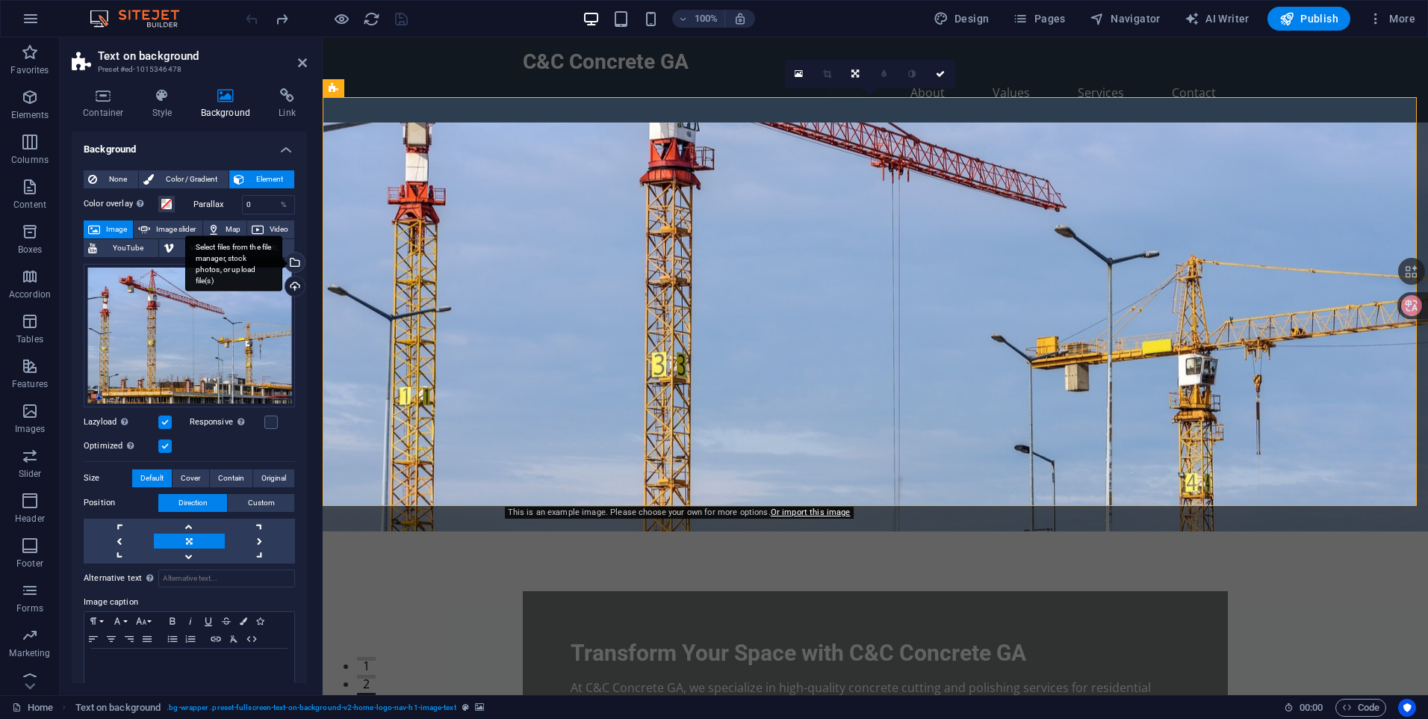
click at [282, 265] on div "Select files from the file manager, stock photos, or upload file(s)" at bounding box center [233, 263] width 97 height 56
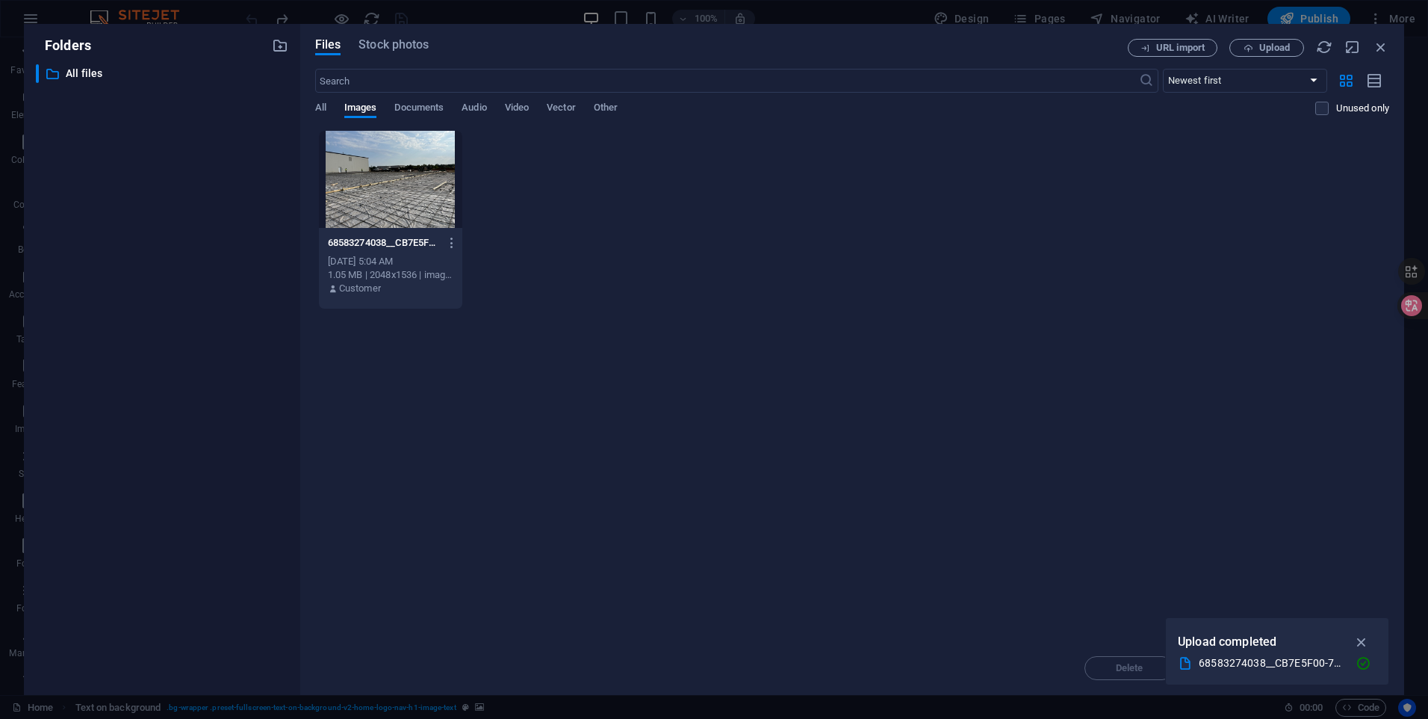
click at [406, 191] on div at bounding box center [390, 179] width 143 height 97
click at [1366, 646] on icon "button" at bounding box center [1361, 641] width 17 height 16
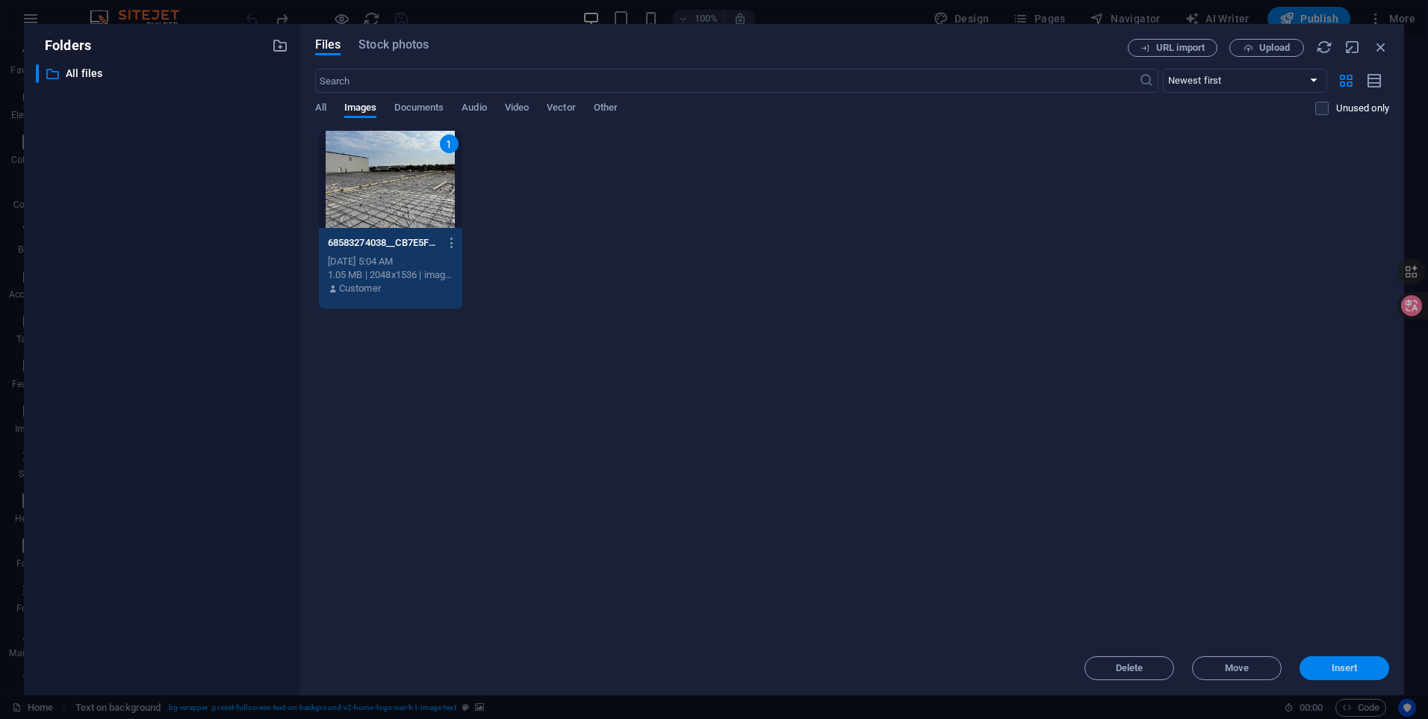
drag, startPoint x: 1353, startPoint y: 666, endPoint x: 1029, endPoint y: 629, distance: 325.6
click at [1353, 666] on span "Insert" at bounding box center [1345, 667] width 26 height 9
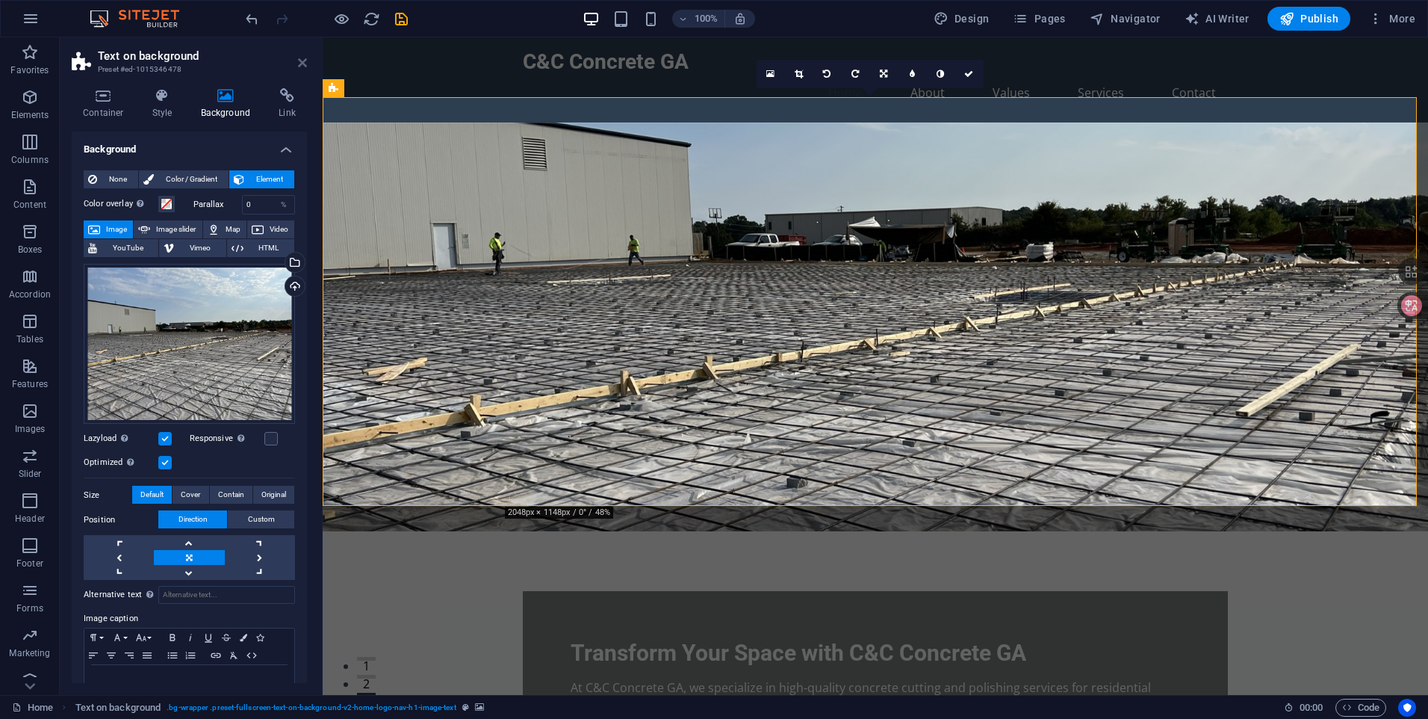
click at [299, 67] on icon at bounding box center [302, 63] width 9 height 12
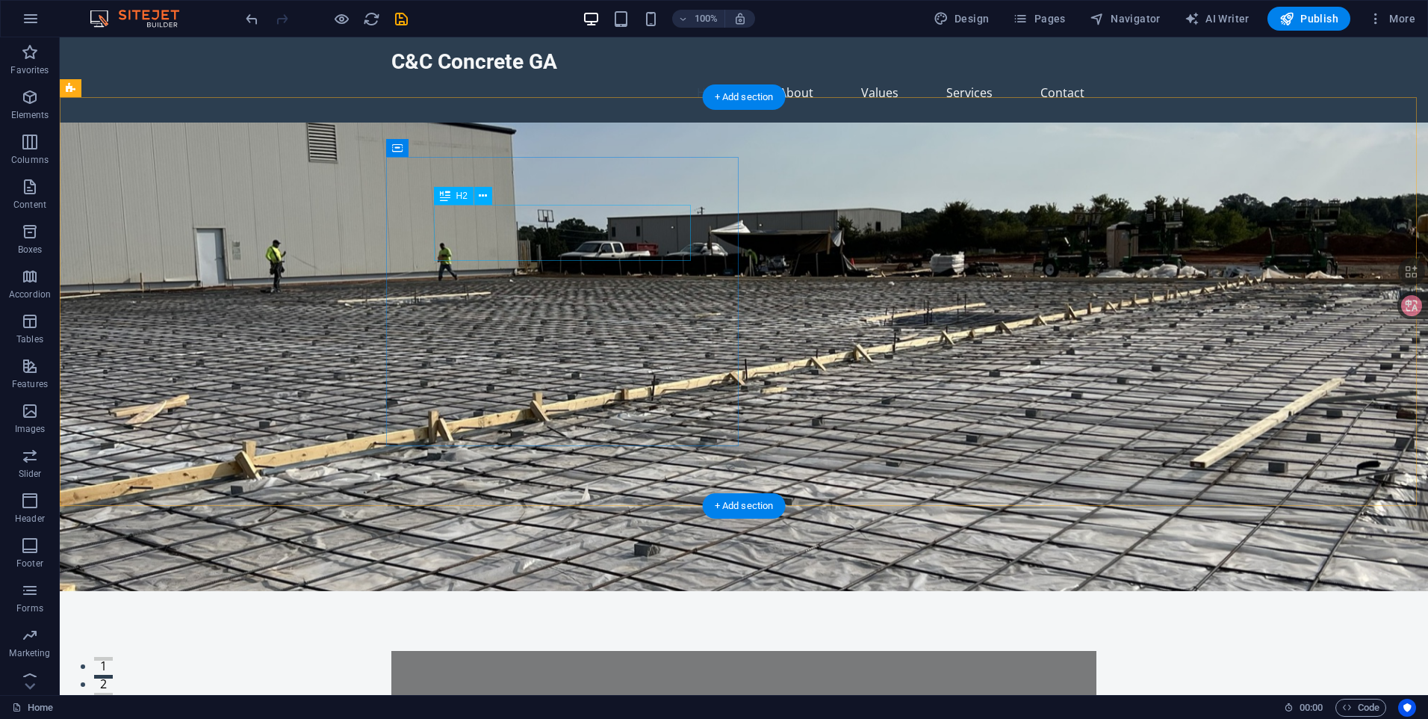
click at [564, 698] on div "Transform Your Space with C&C Concrete GA" at bounding box center [743, 712] width 609 height 28
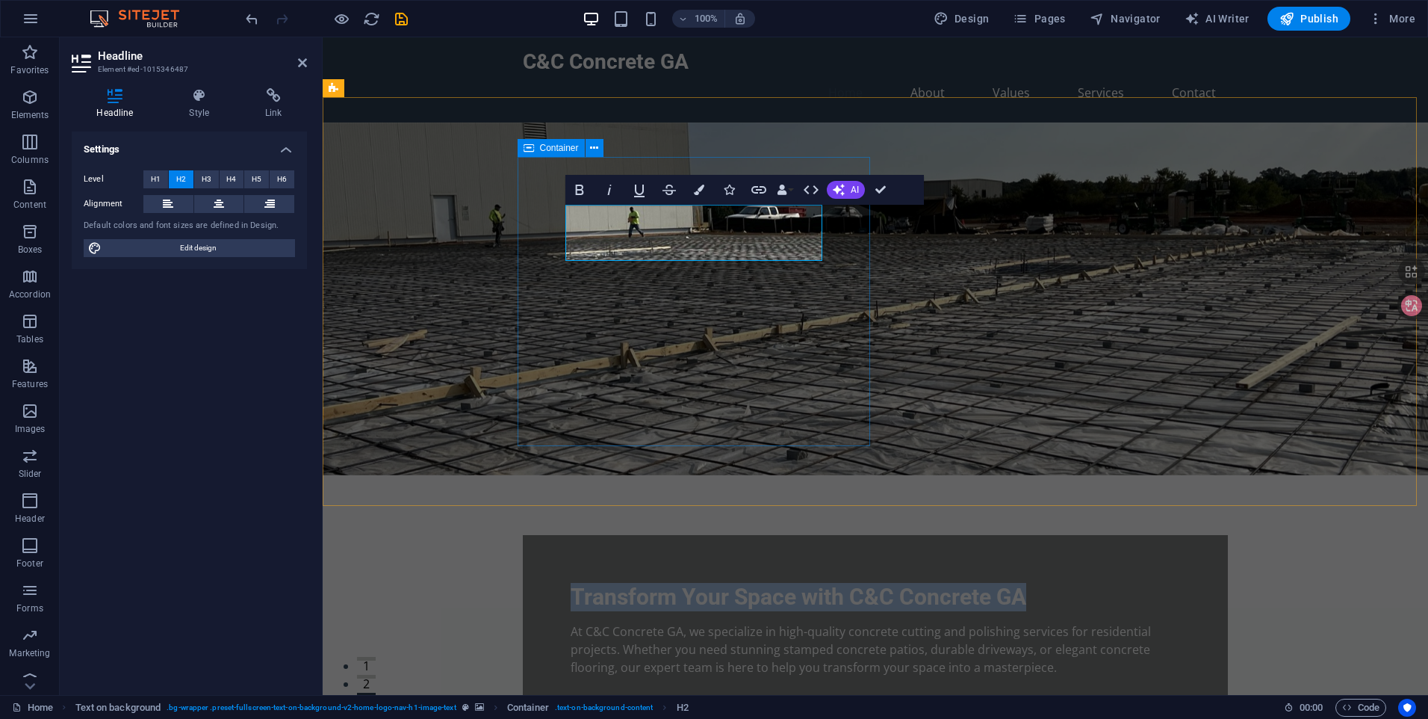
click at [564, 535] on div "Transform Your Space with C&C Concrete GA At C&C Concrete GA, we specialize in …" at bounding box center [875, 630] width 705 height 190
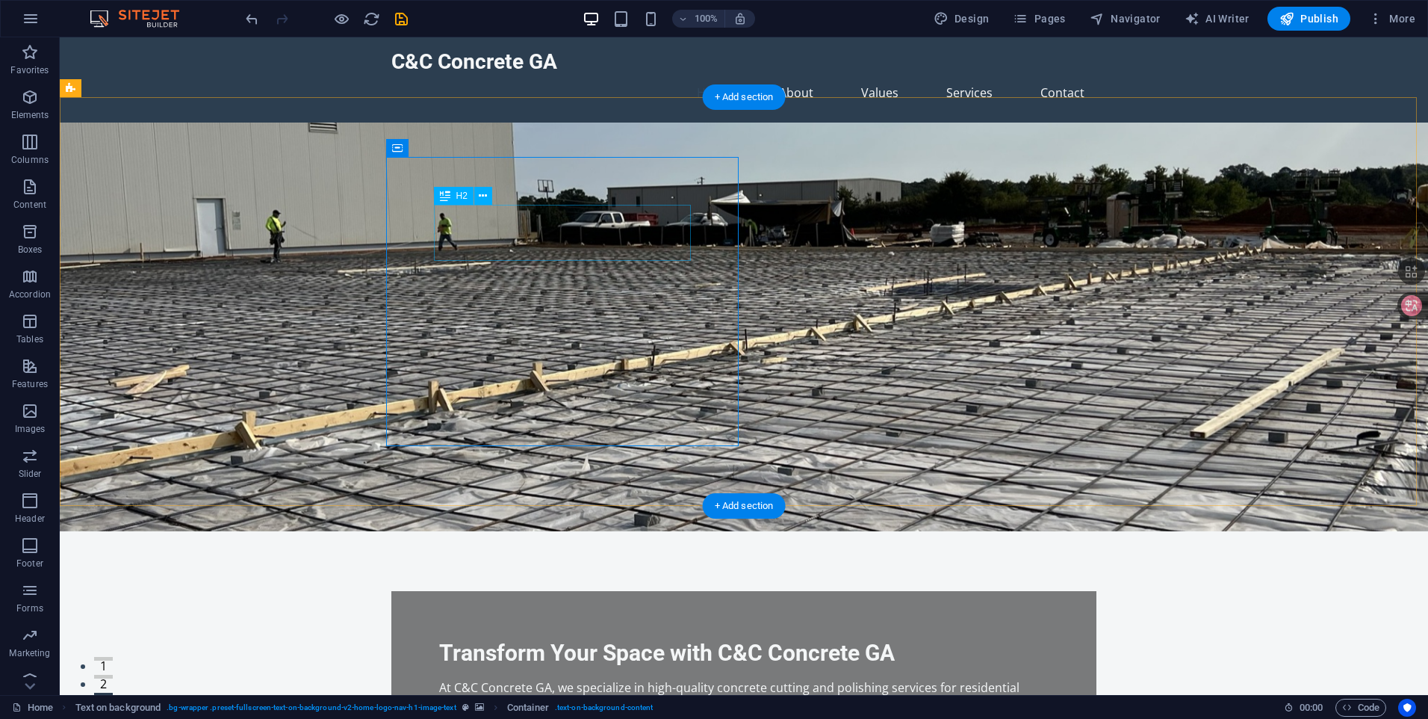
click at [564, 639] on div "Transform Your Space with C&C Concrete GA" at bounding box center [743, 653] width 609 height 28
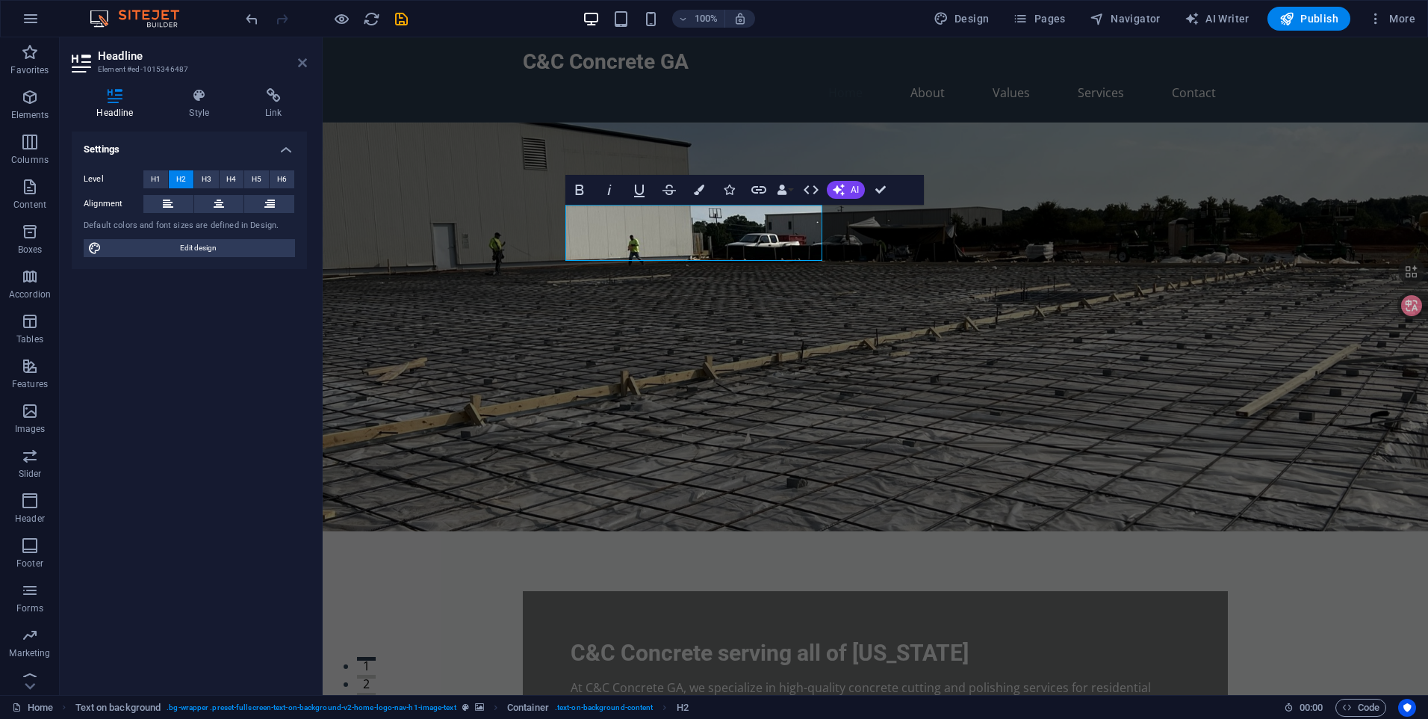
click at [303, 59] on icon at bounding box center [302, 63] width 9 height 12
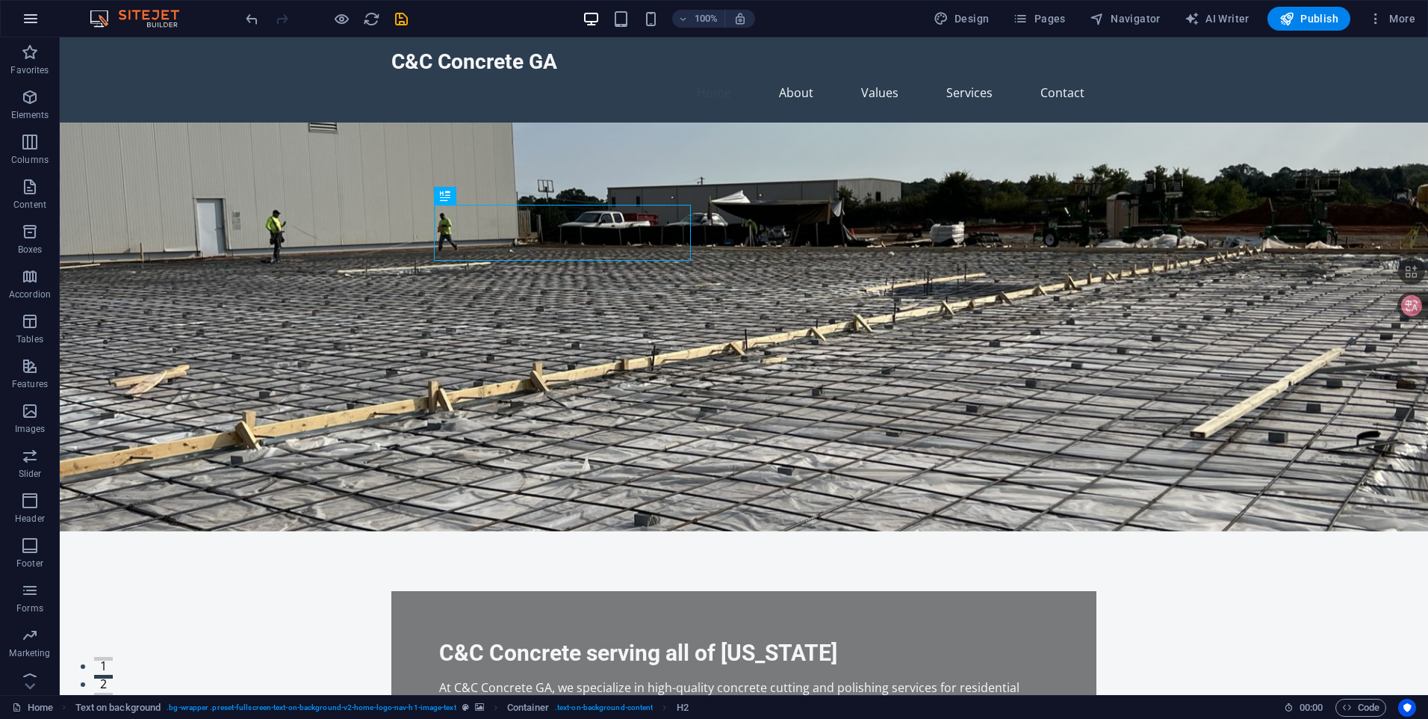
click at [31, 16] on icon "button" at bounding box center [31, 19] width 18 height 18
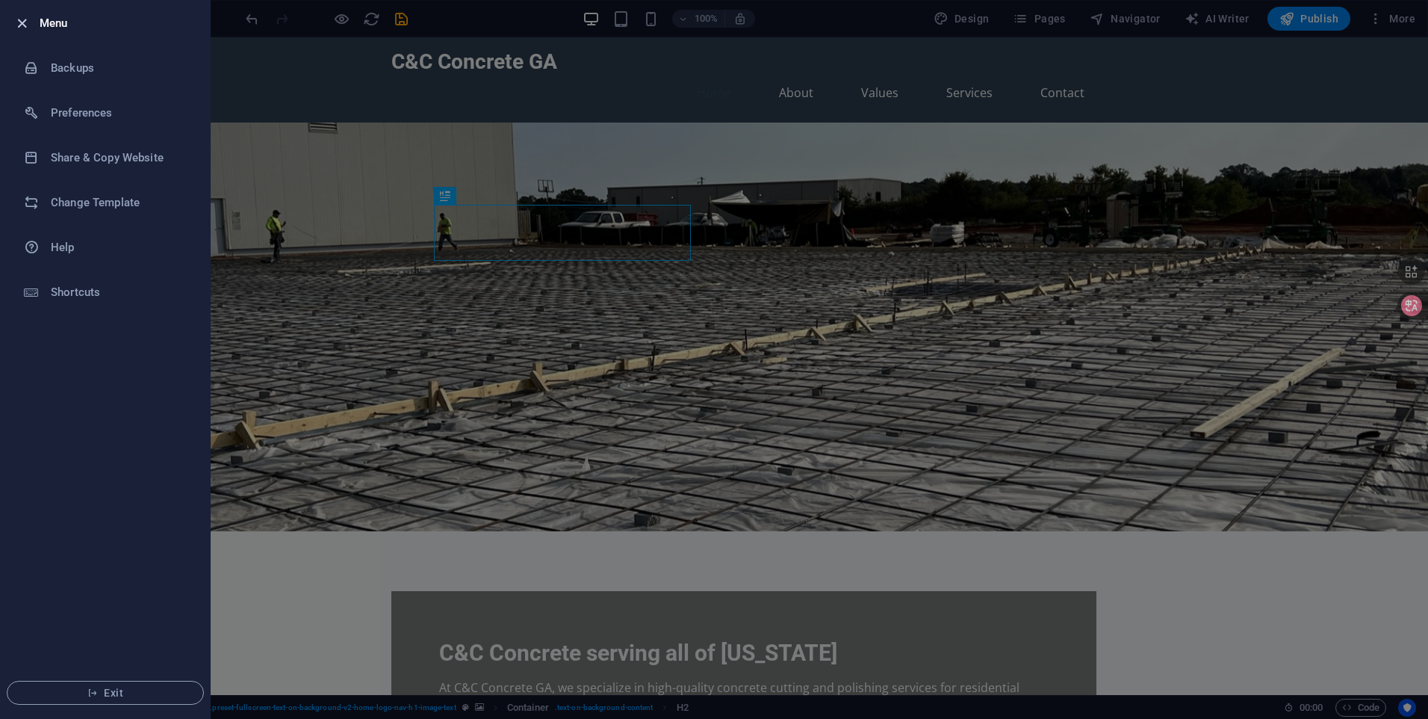
click at [16, 25] on icon "button" at bounding box center [21, 23] width 17 height 17
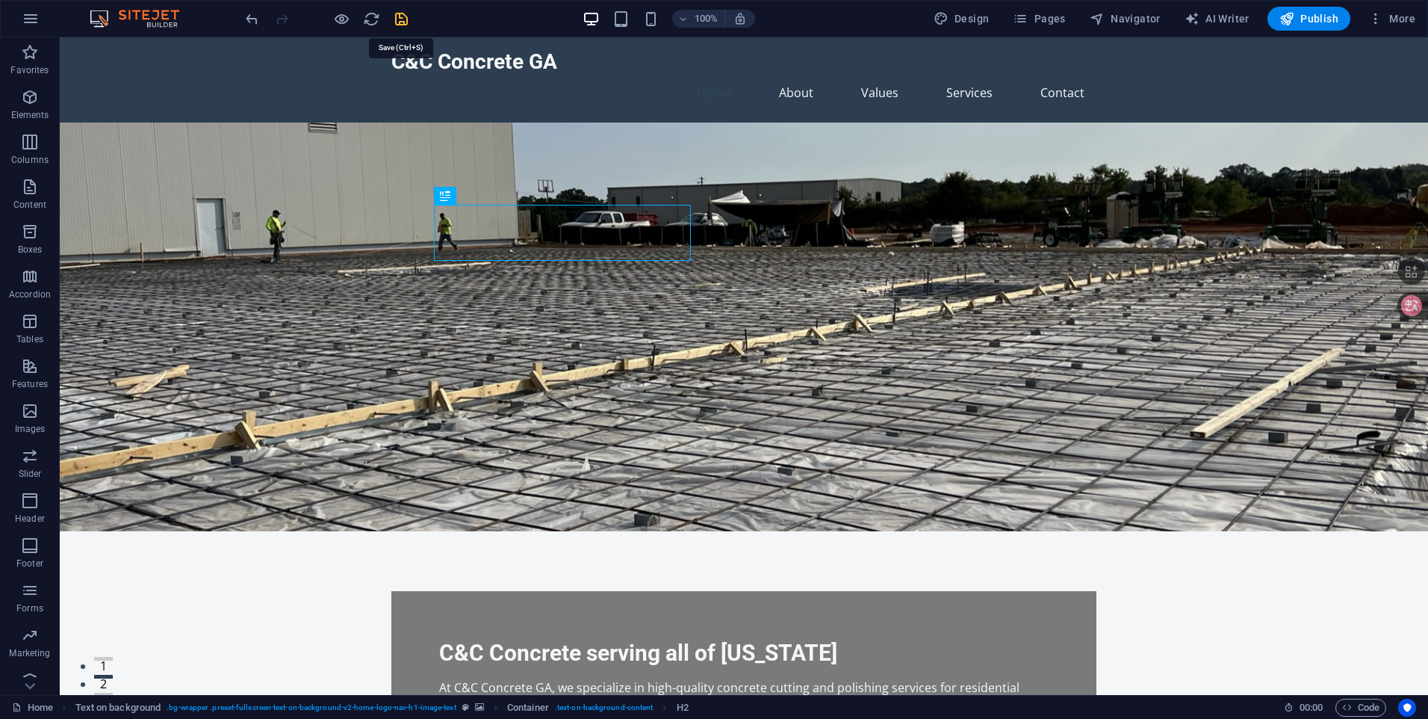
click at [400, 19] on icon "save" at bounding box center [401, 18] width 17 height 17
